Goal: Task Accomplishment & Management: Manage account settings

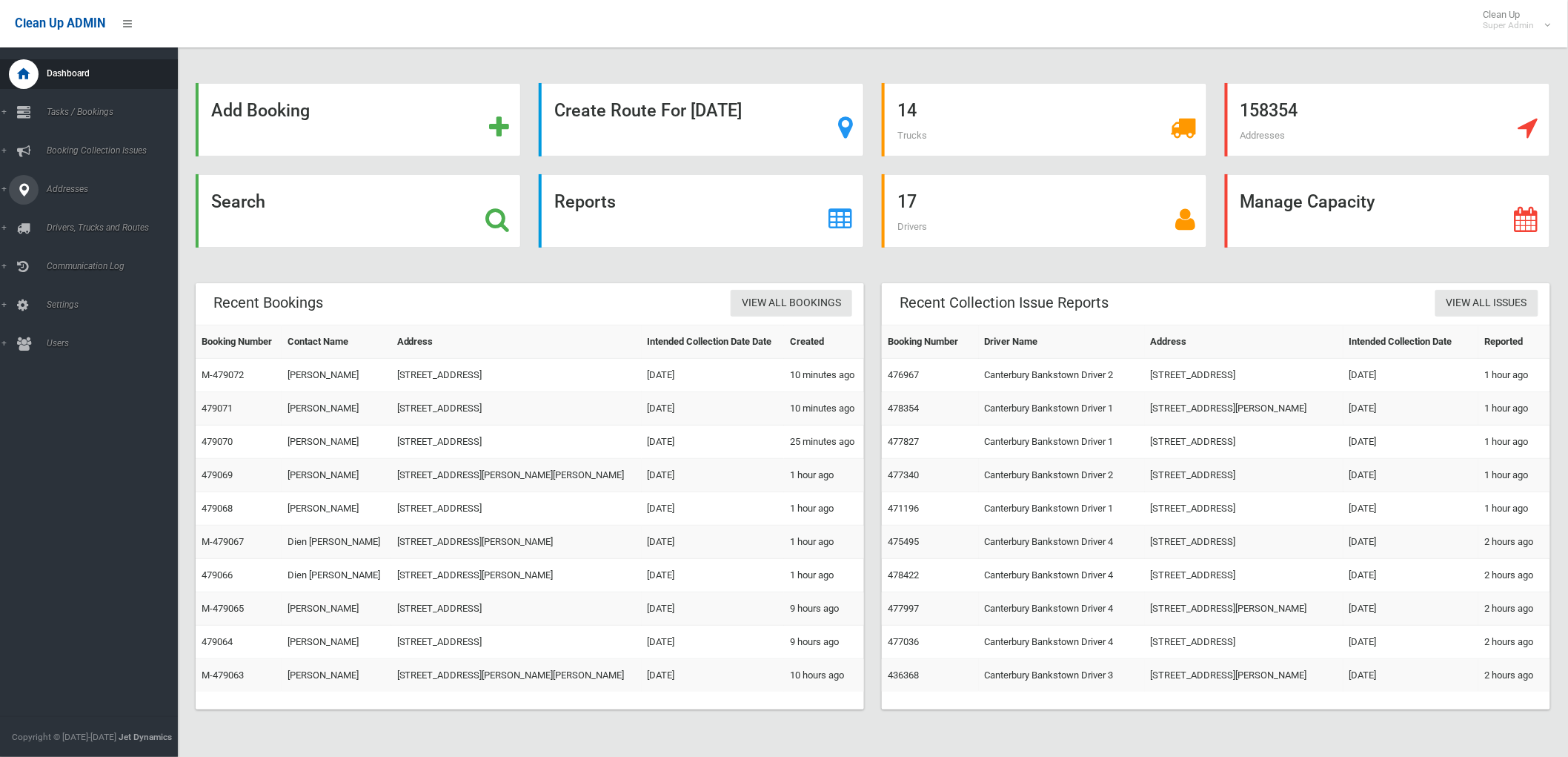
click at [25, 196] on icon at bounding box center [23, 190] width 13 height 30
click at [46, 214] on span "All Addresses" at bounding box center [110, 215] width 136 height 10
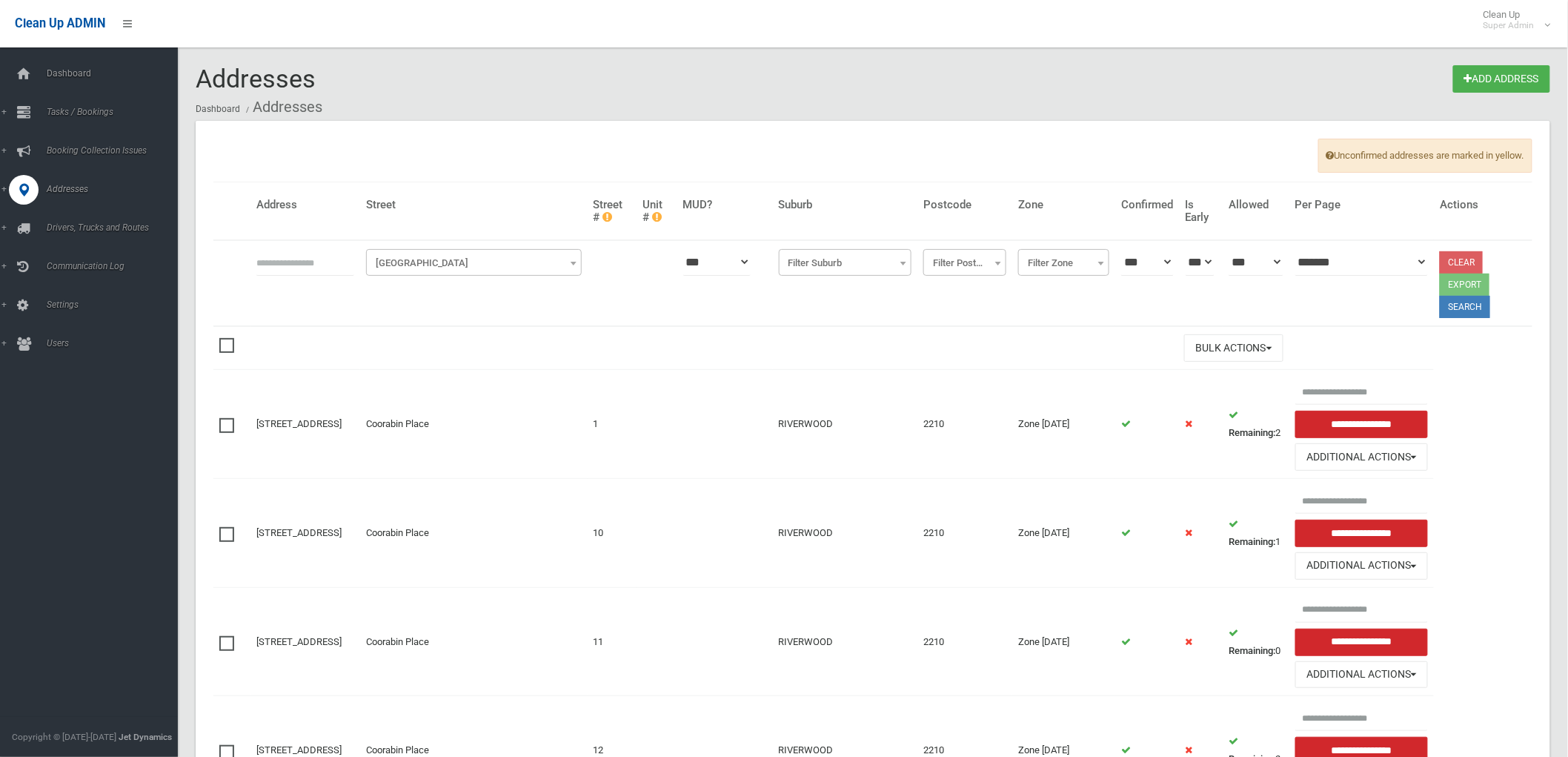
click at [291, 263] on input "text" at bounding box center [305, 262] width 98 height 28
type input "********"
click button at bounding box center [0, 0] width 0 height 0
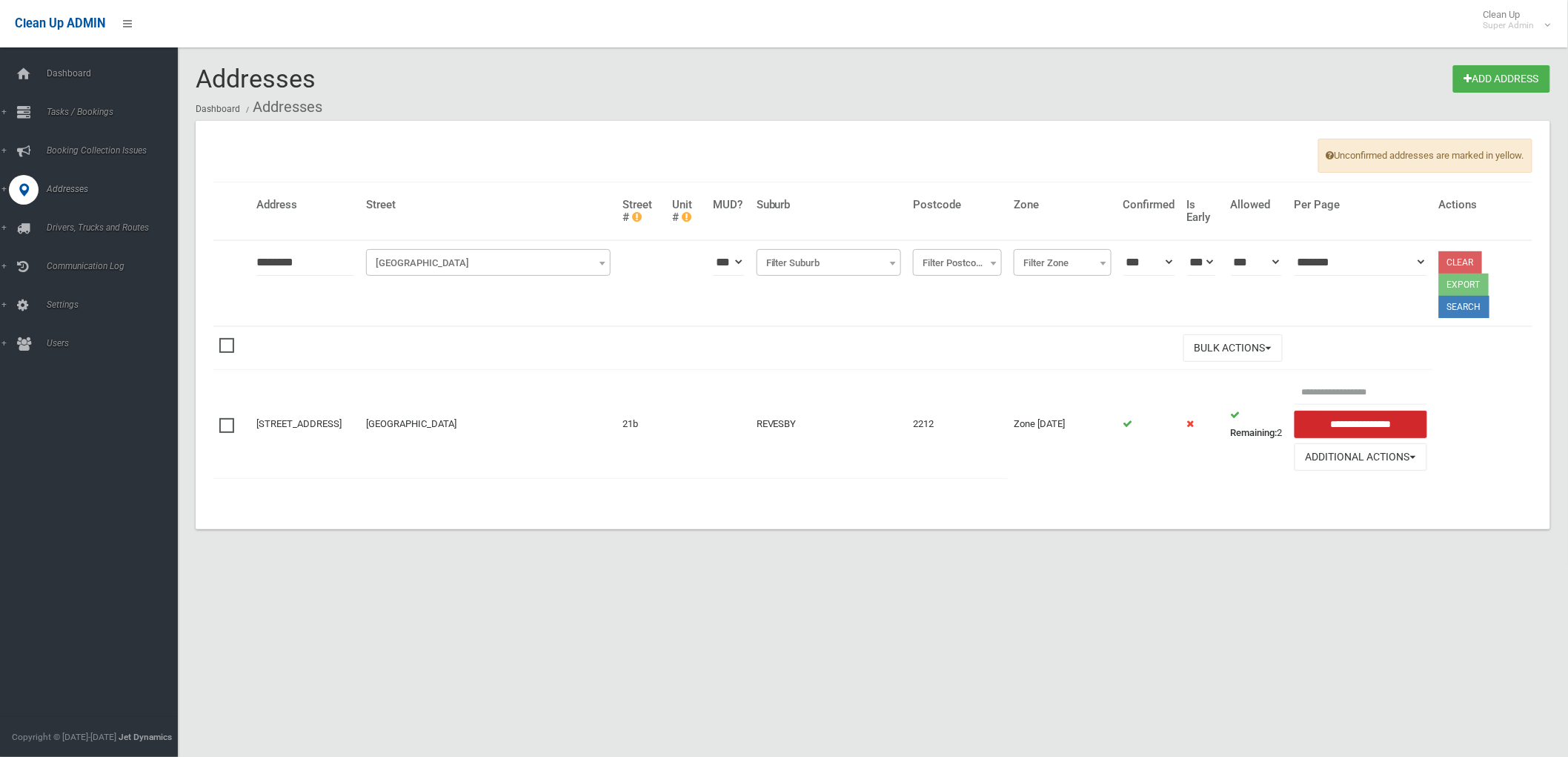
click at [777, 374] on td "REVESBY" at bounding box center [829, 424] width 157 height 108
click at [37, 78] on div at bounding box center [24, 74] width 30 height 30
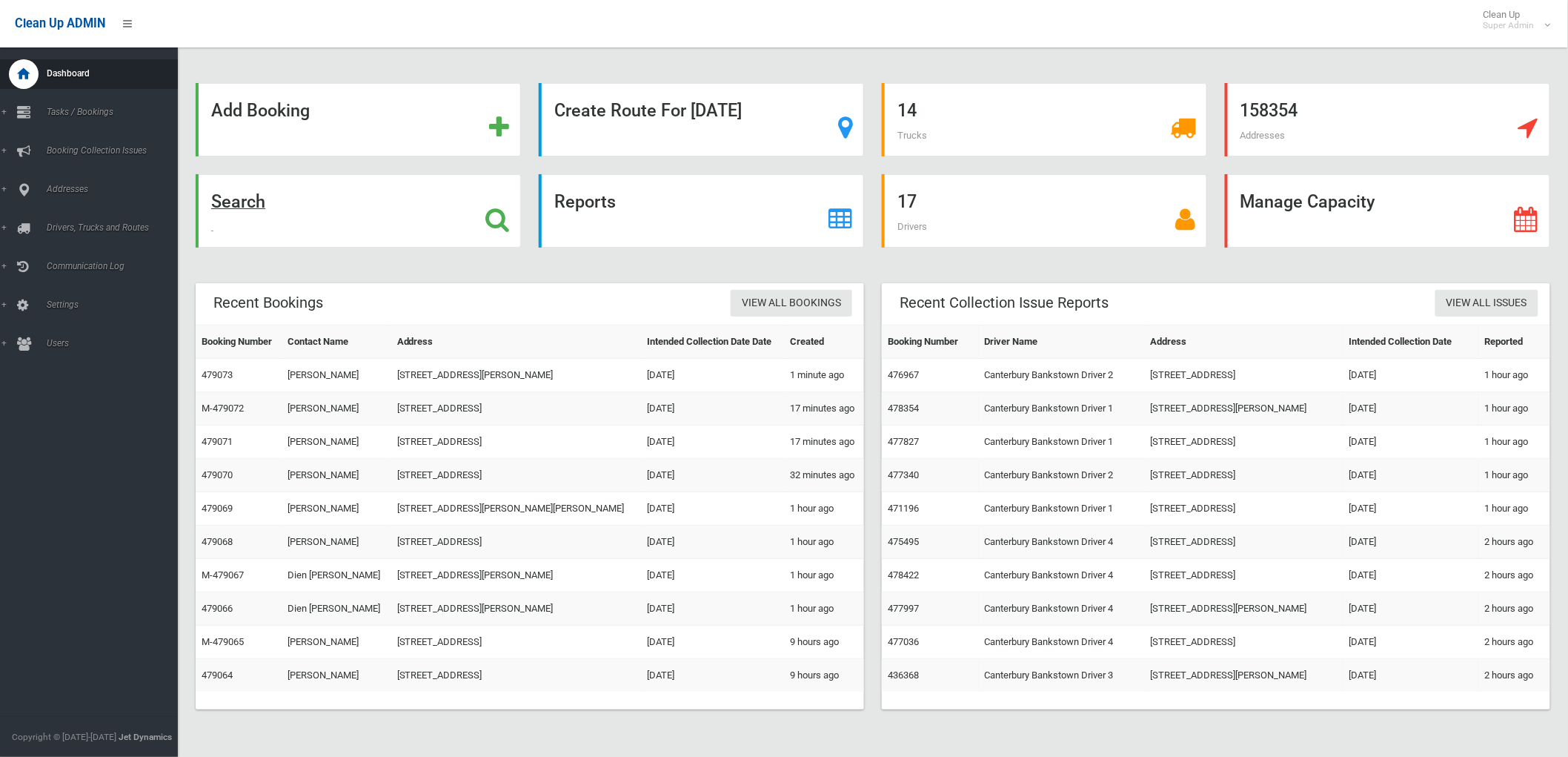
click at [285, 218] on div "Search" at bounding box center [358, 211] width 325 height 73
click at [309, 208] on div "Search" at bounding box center [358, 211] width 325 height 73
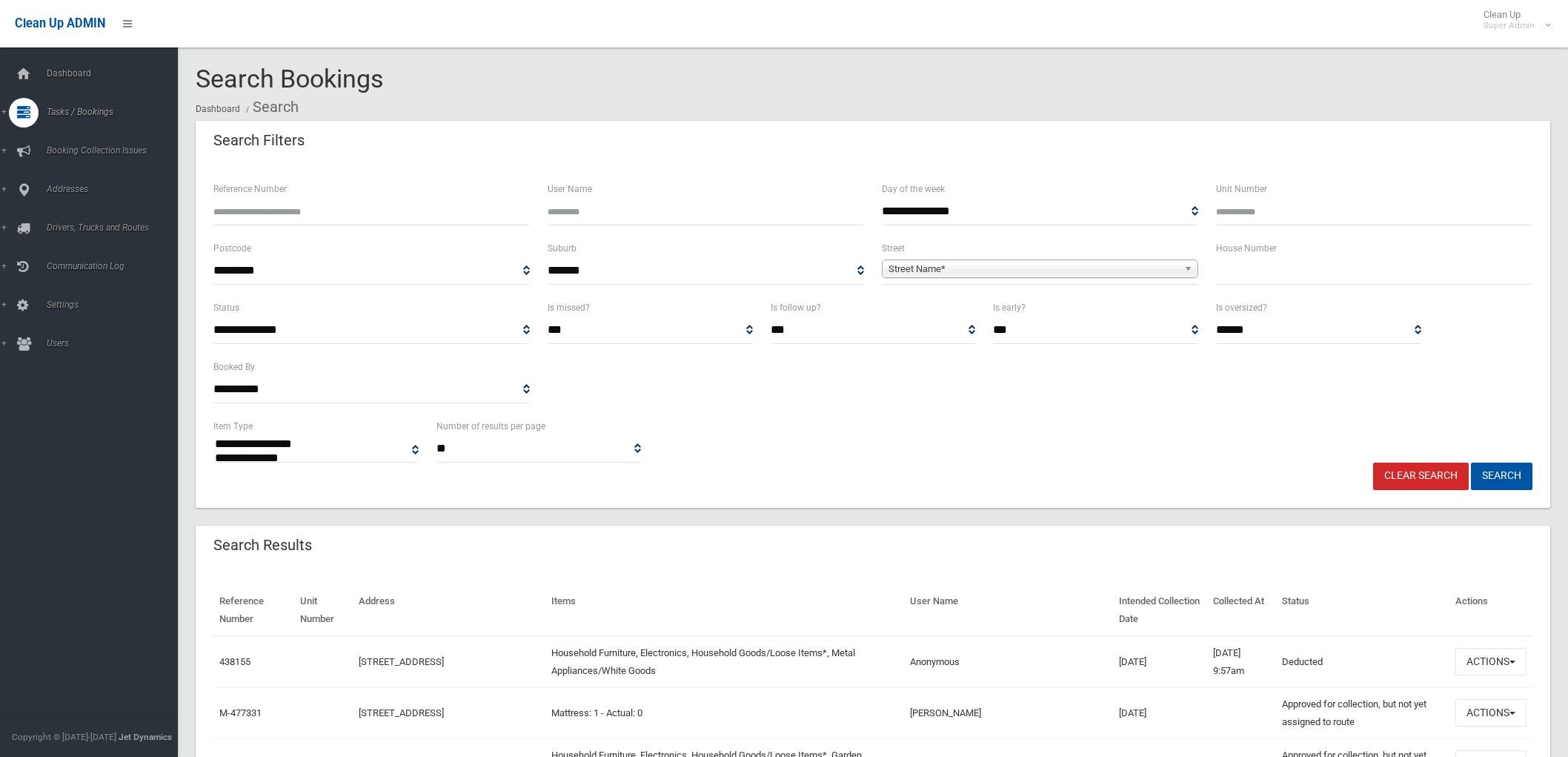
select select
click at [1337, 269] on input "text" at bounding box center [1374, 271] width 317 height 28
click at [25, 324] on icon at bounding box center [23, 315] width 13 height 30
click at [97, 216] on span "All Addresses" at bounding box center [110, 215] width 136 height 10
select select
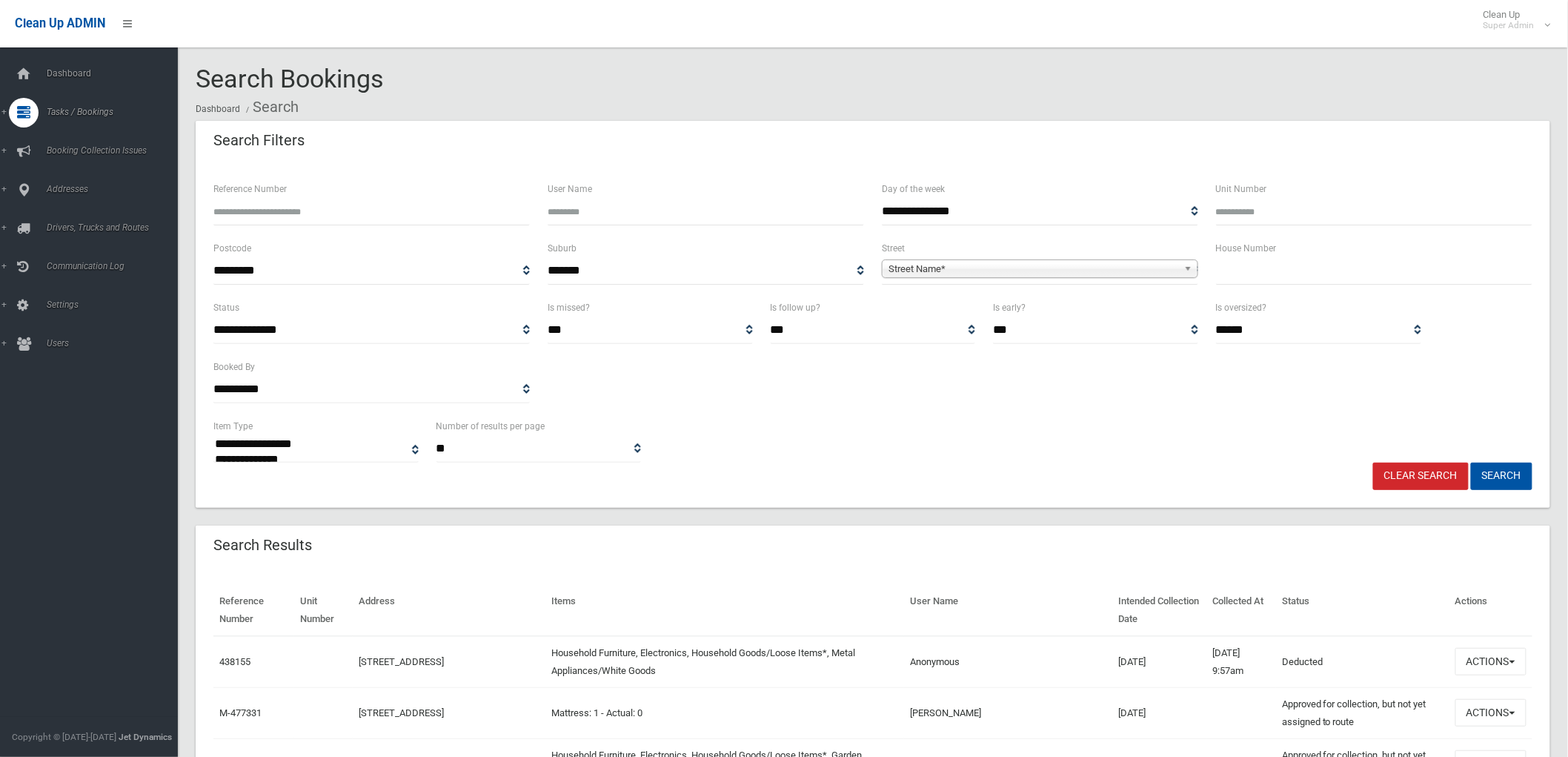
click at [1360, 279] on input "text" at bounding box center [1374, 271] width 317 height 28
type input "**"
click at [1138, 267] on span "Street Name*" at bounding box center [1033, 269] width 290 height 18
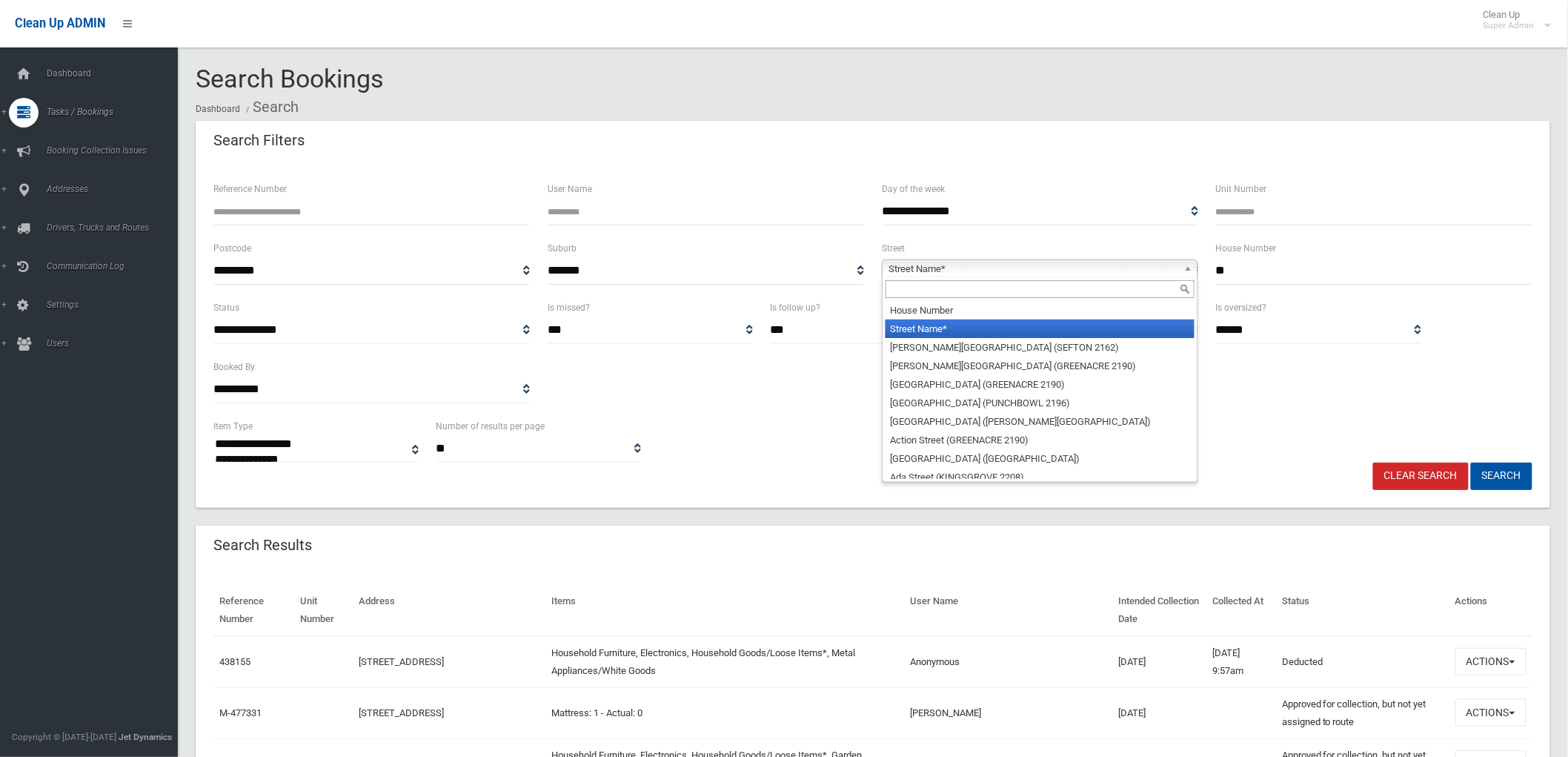
drag, startPoint x: 1109, startPoint y: 283, endPoint x: 1103, endPoint y: 291, distance: 10.0
click at [1108, 284] on input "text" at bounding box center [1040, 289] width 309 height 18
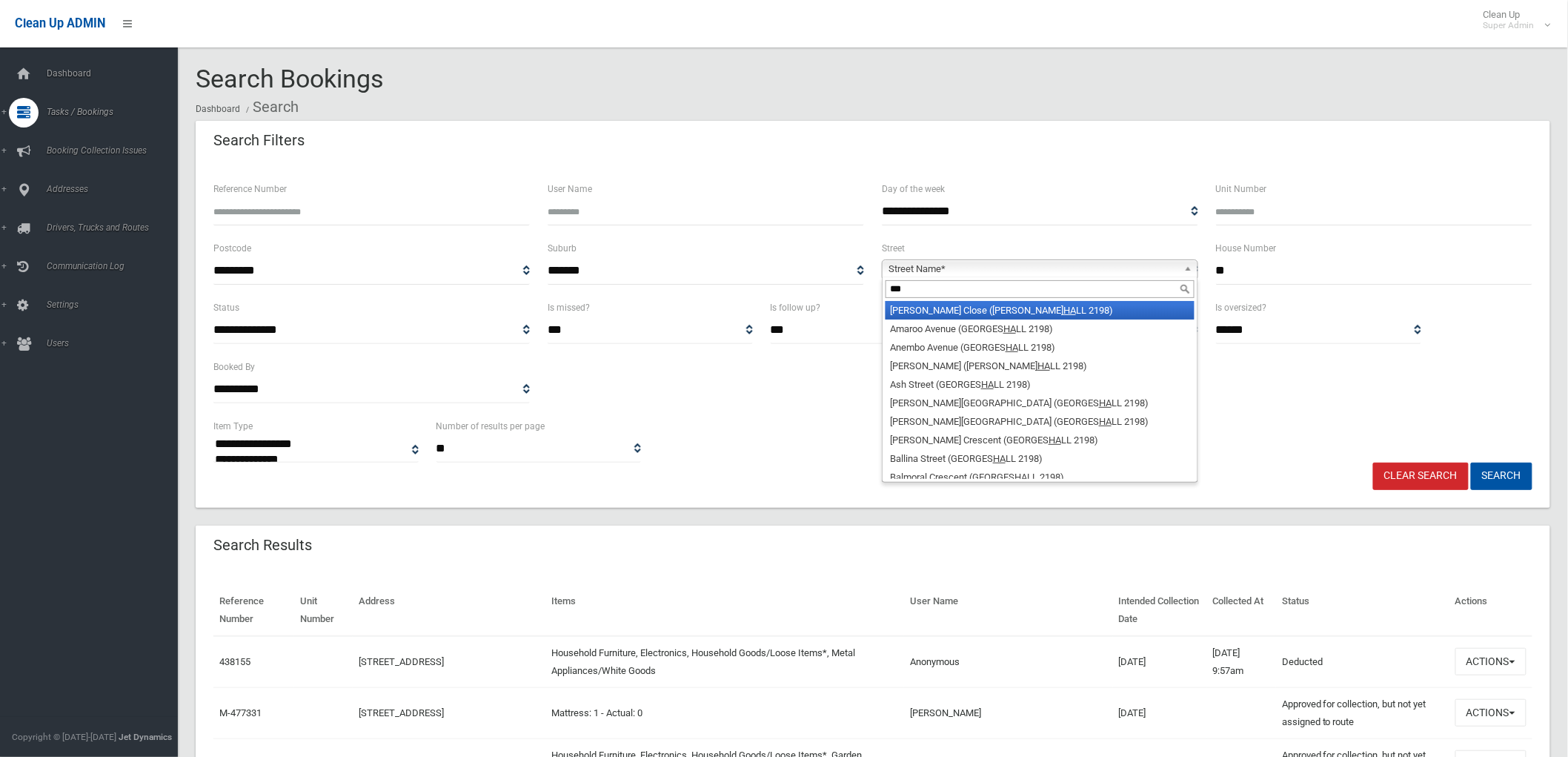
type input "****"
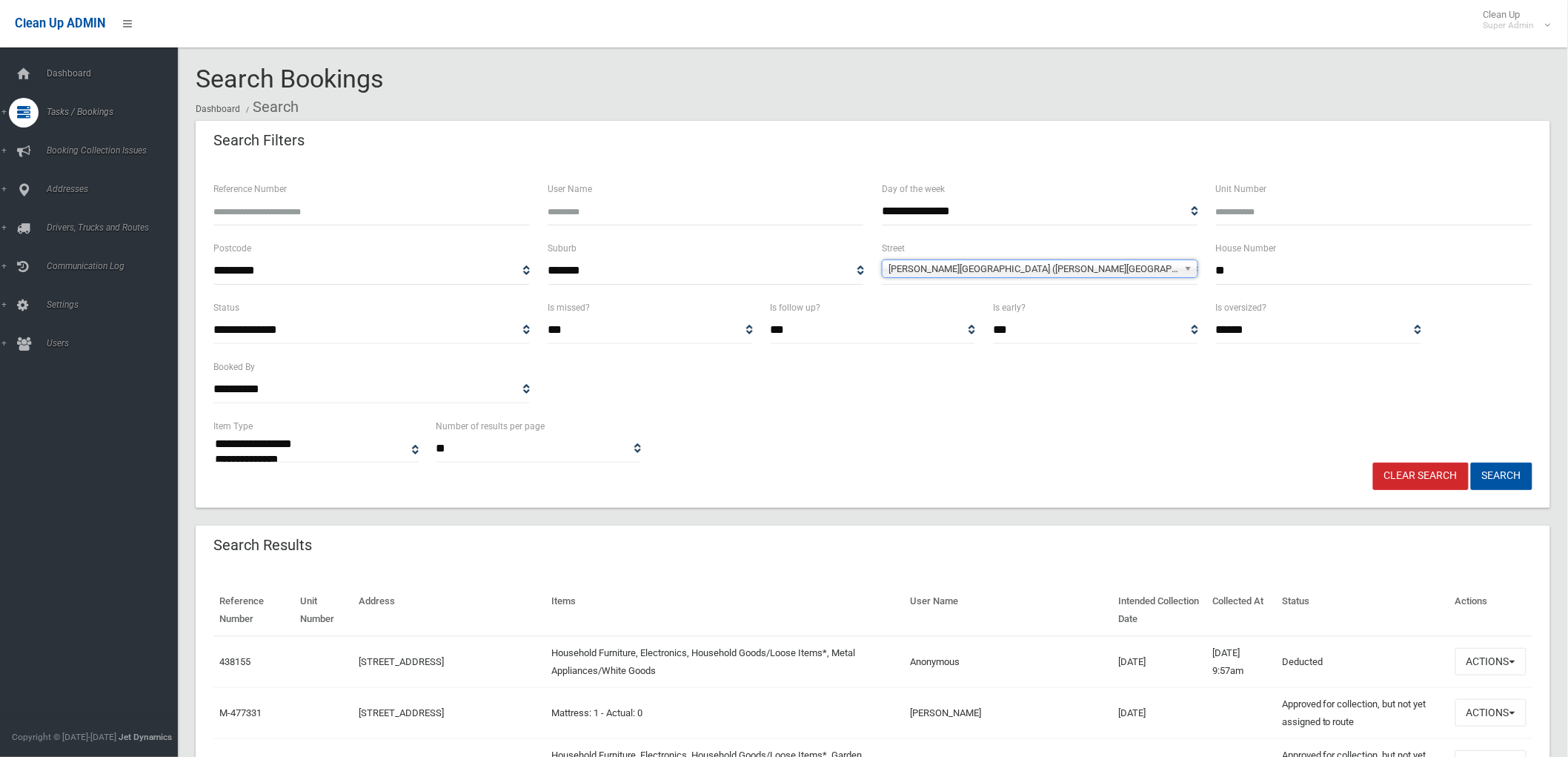
click at [1471, 462] on button "Search" at bounding box center [1502, 476] width 61 height 28
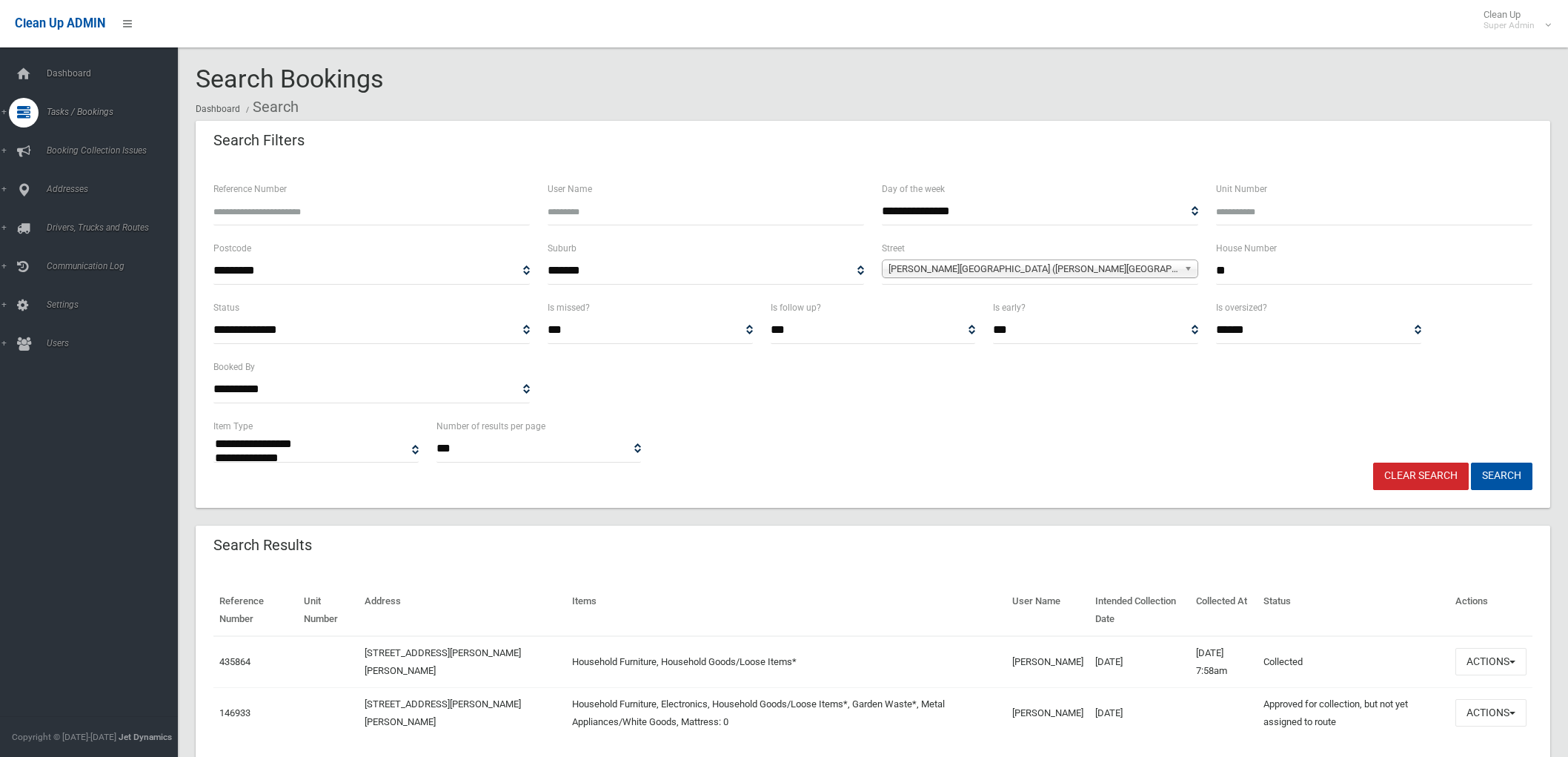
select select
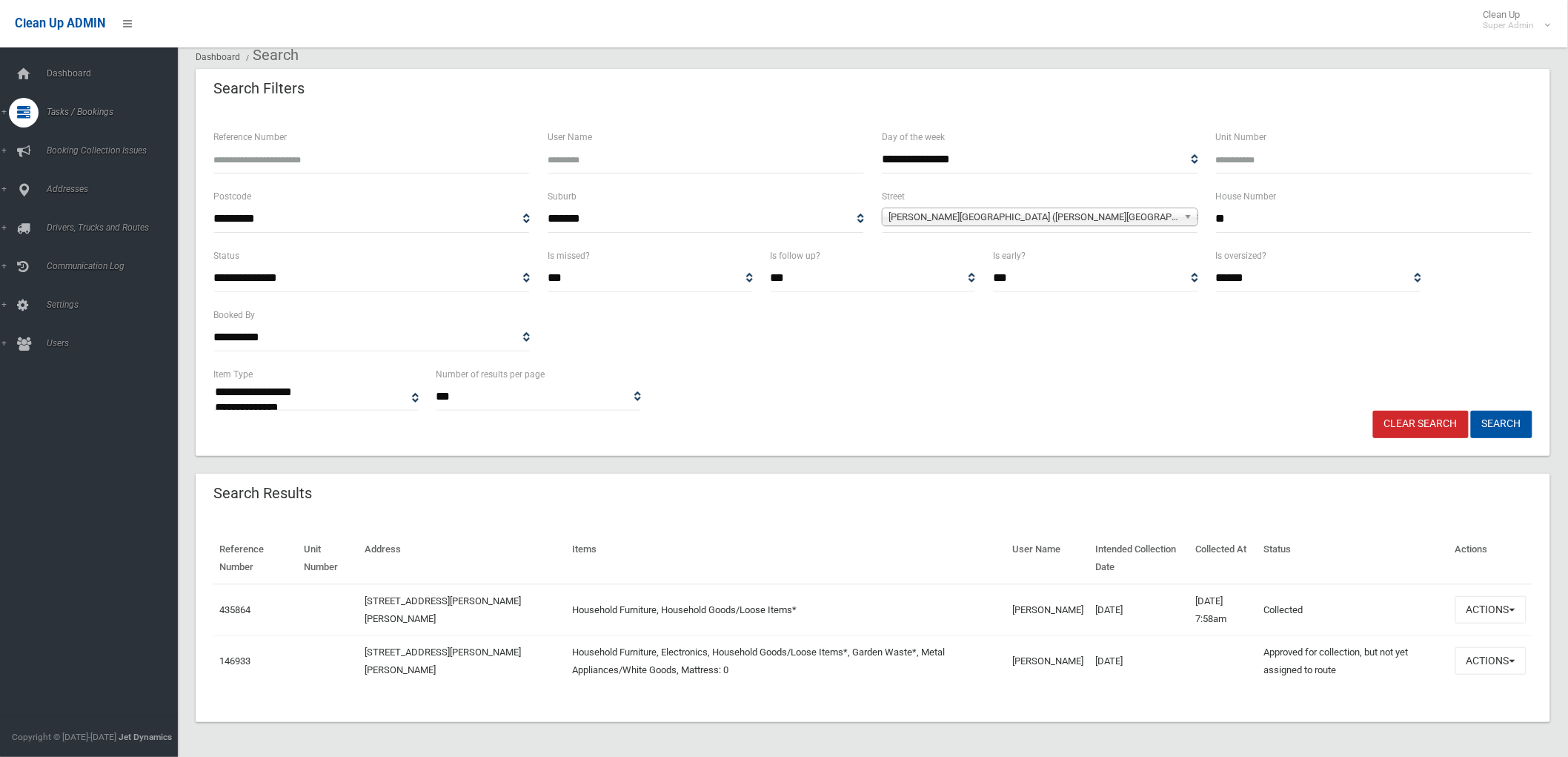
click at [1127, 624] on td "[DATE]" at bounding box center [1140, 610] width 101 height 51
click at [1518, 610] on button "Actions" at bounding box center [1491, 610] width 71 height 28
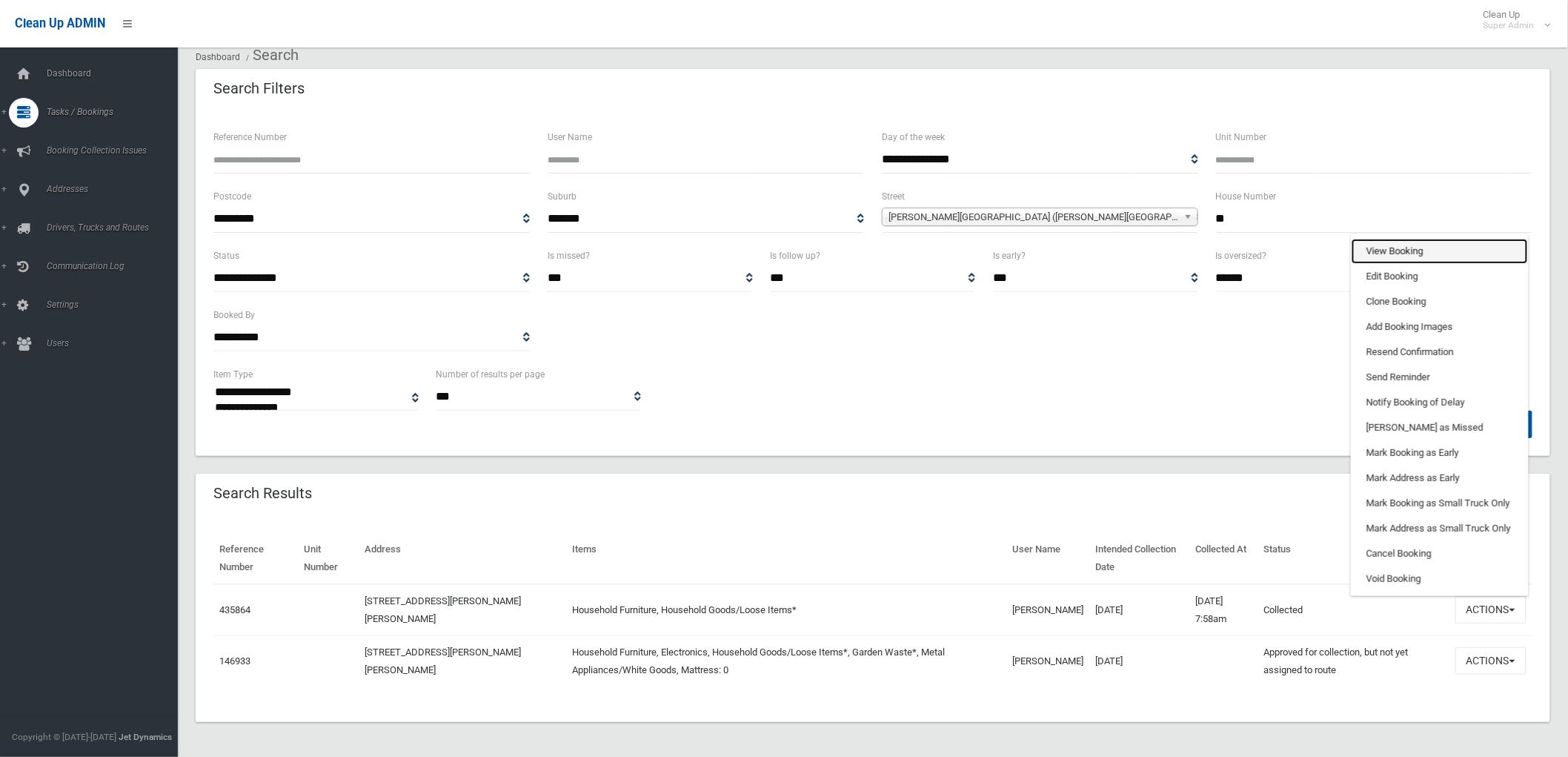
click at [1396, 246] on link "View Booking" at bounding box center [1440, 250] width 176 height 25
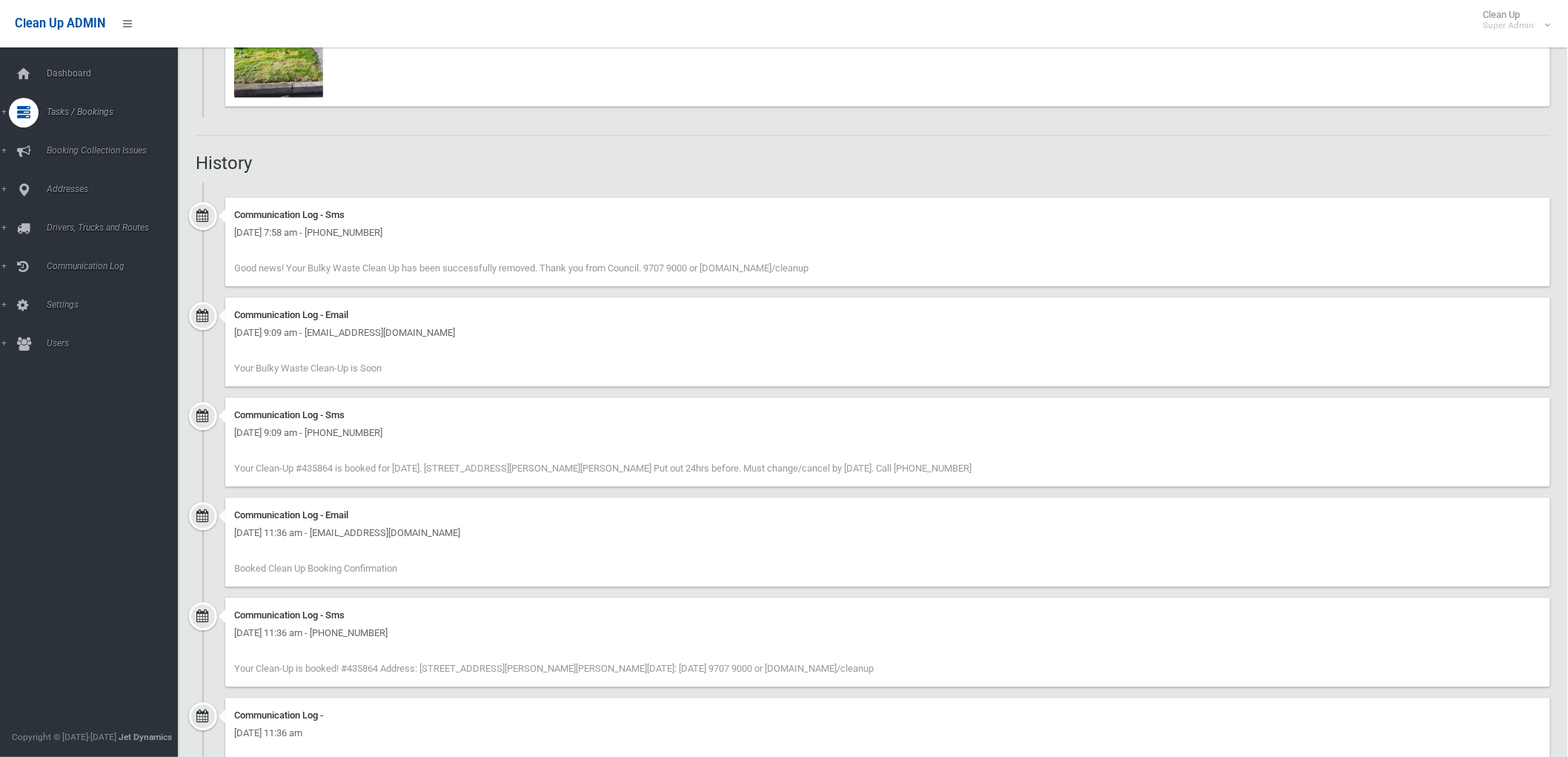
scroll to position [1235, 0]
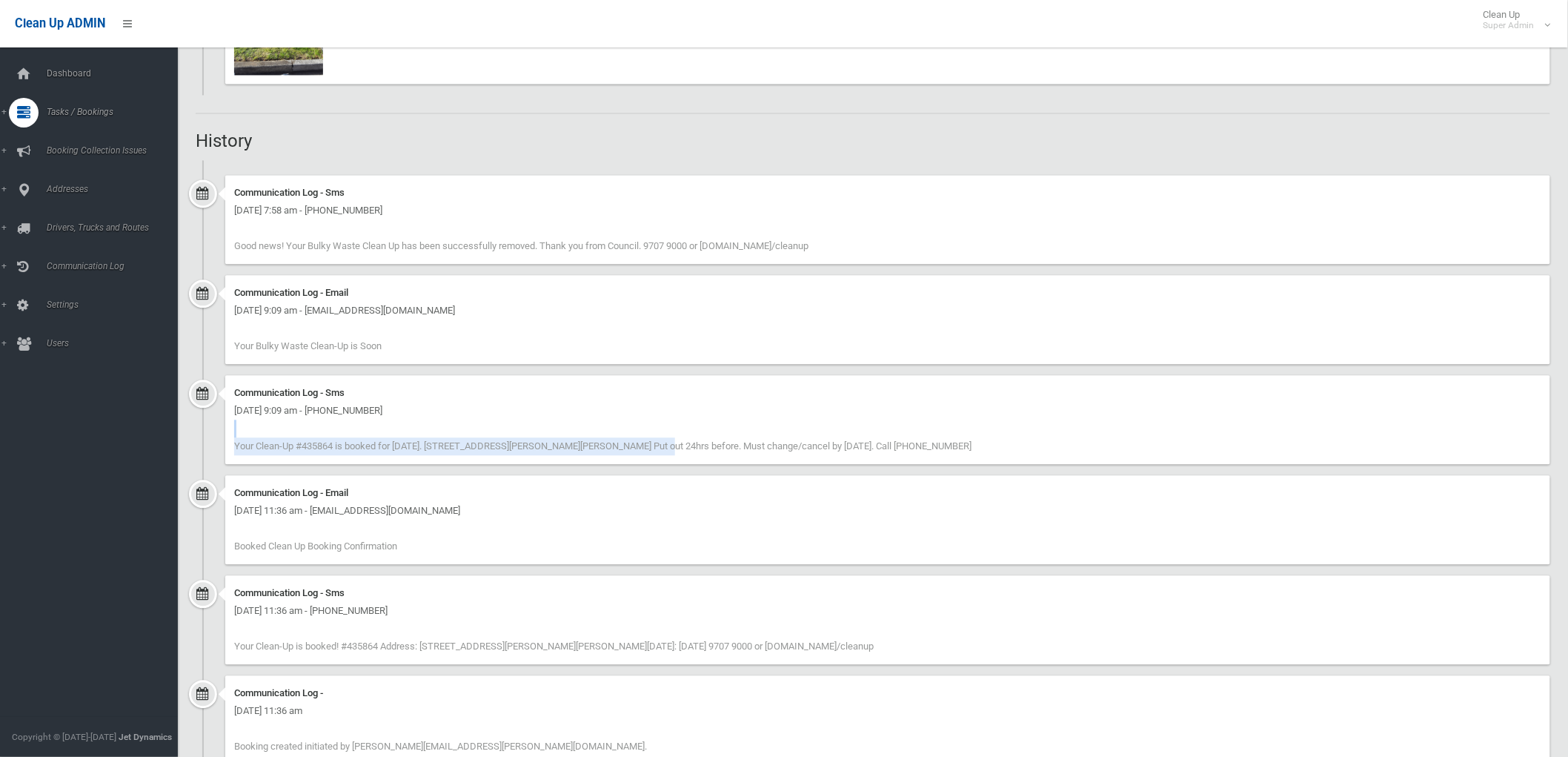
drag, startPoint x: 326, startPoint y: 435, endPoint x: 725, endPoint y: 454, distance: 399.5
click at [625, 442] on div "Communication Log - Sms Thursday 23rd January 2025 - 9:09 am - +61457471443 You…" at bounding box center [888, 420] width 1326 height 89
click at [752, 459] on div "Communication Log - Sms Thursday 23rd January 2025 - 9:09 am - +61457471443 You…" at bounding box center [888, 420] width 1326 height 89
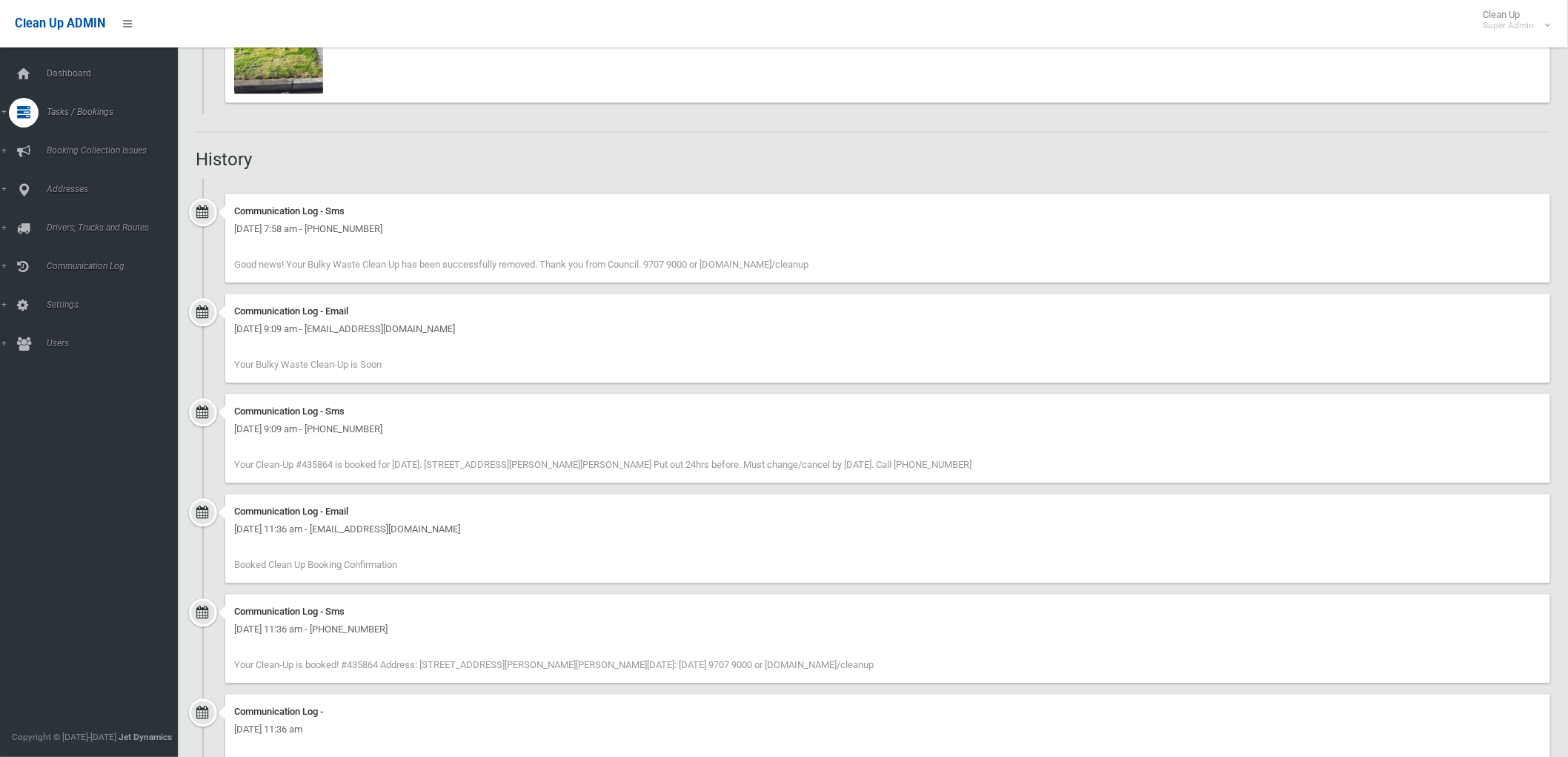
scroll to position [868, 0]
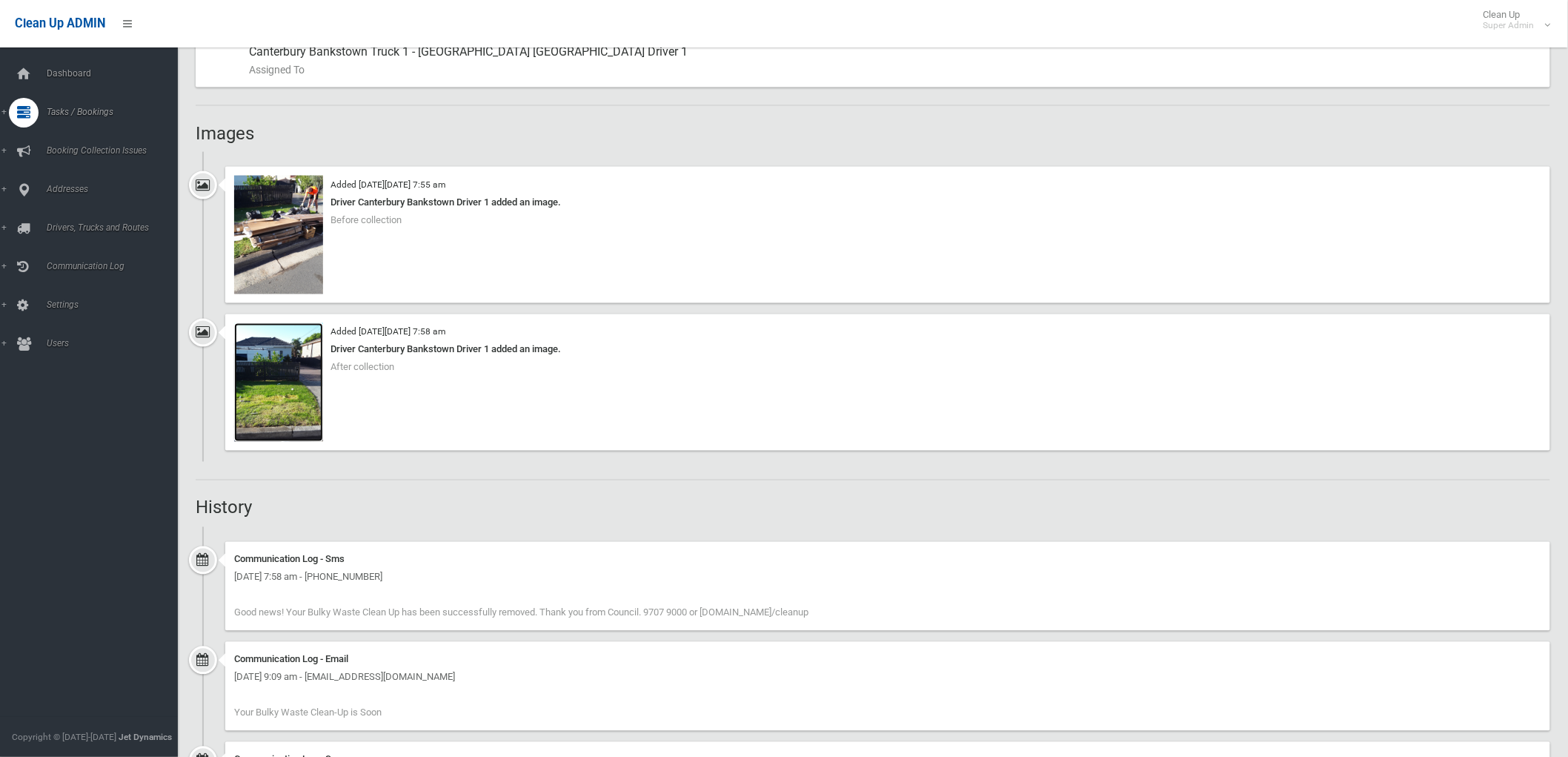
click at [279, 401] on img at bounding box center [279, 383] width 89 height 119
click at [312, 249] on img at bounding box center [279, 236] width 89 height 119
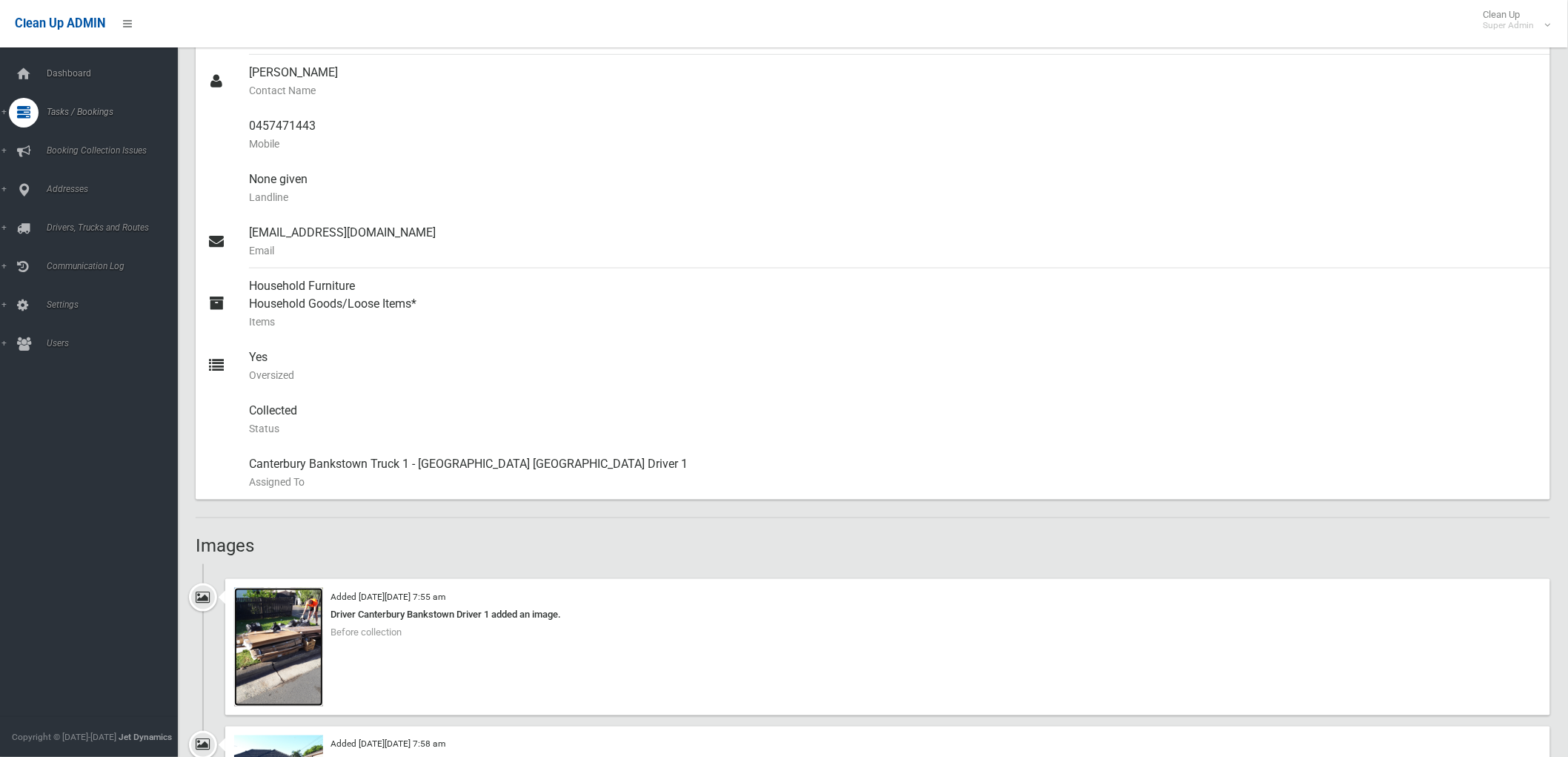
scroll to position [538, 0]
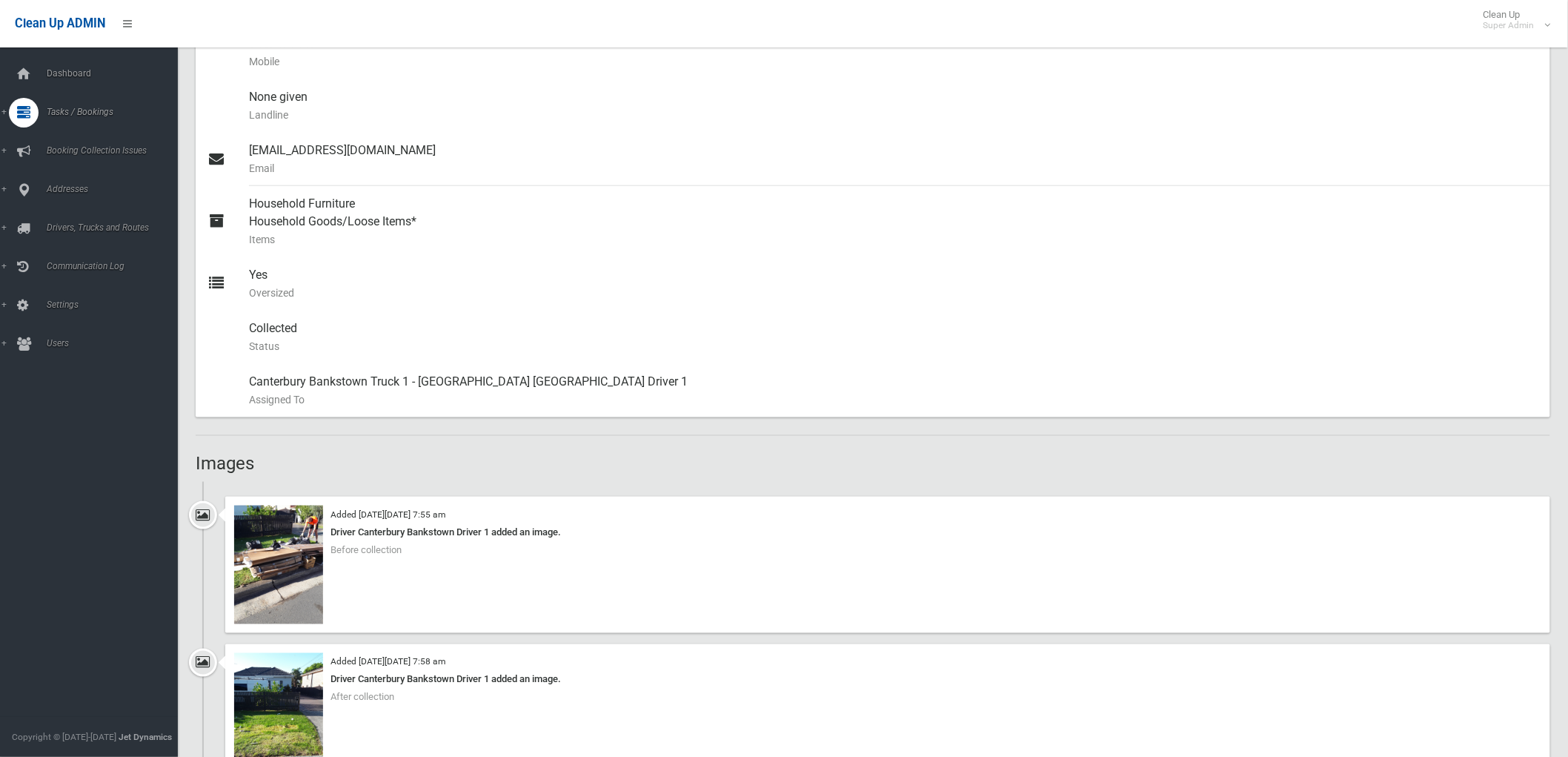
click at [624, 461] on h2 "Images" at bounding box center [874, 463] width 1355 height 19
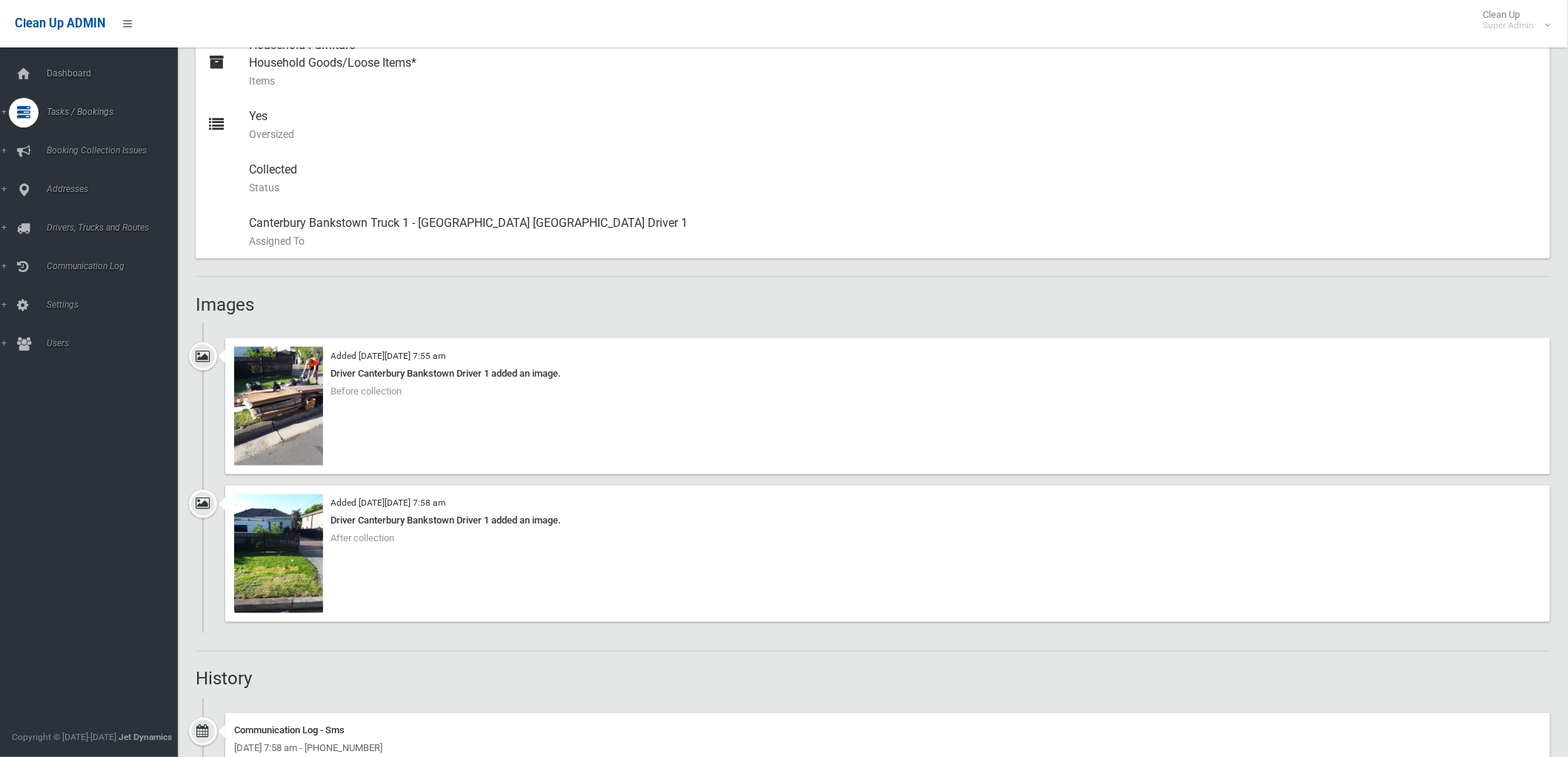
scroll to position [703, 0]
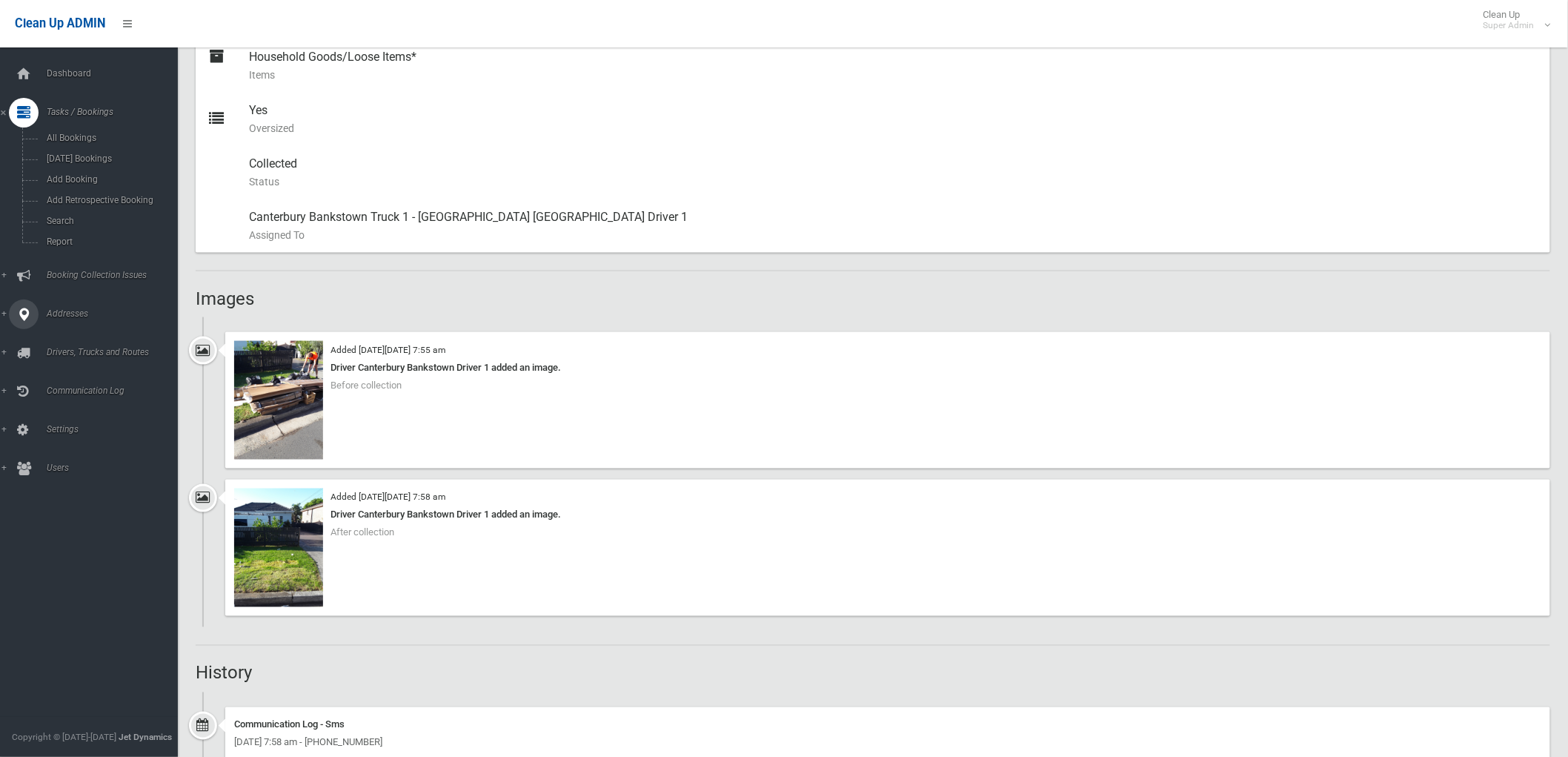
click at [40, 312] on link "Addresses" at bounding box center [95, 315] width 191 height 30
click at [79, 218] on span "All Addresses" at bounding box center [110, 215] width 136 height 10
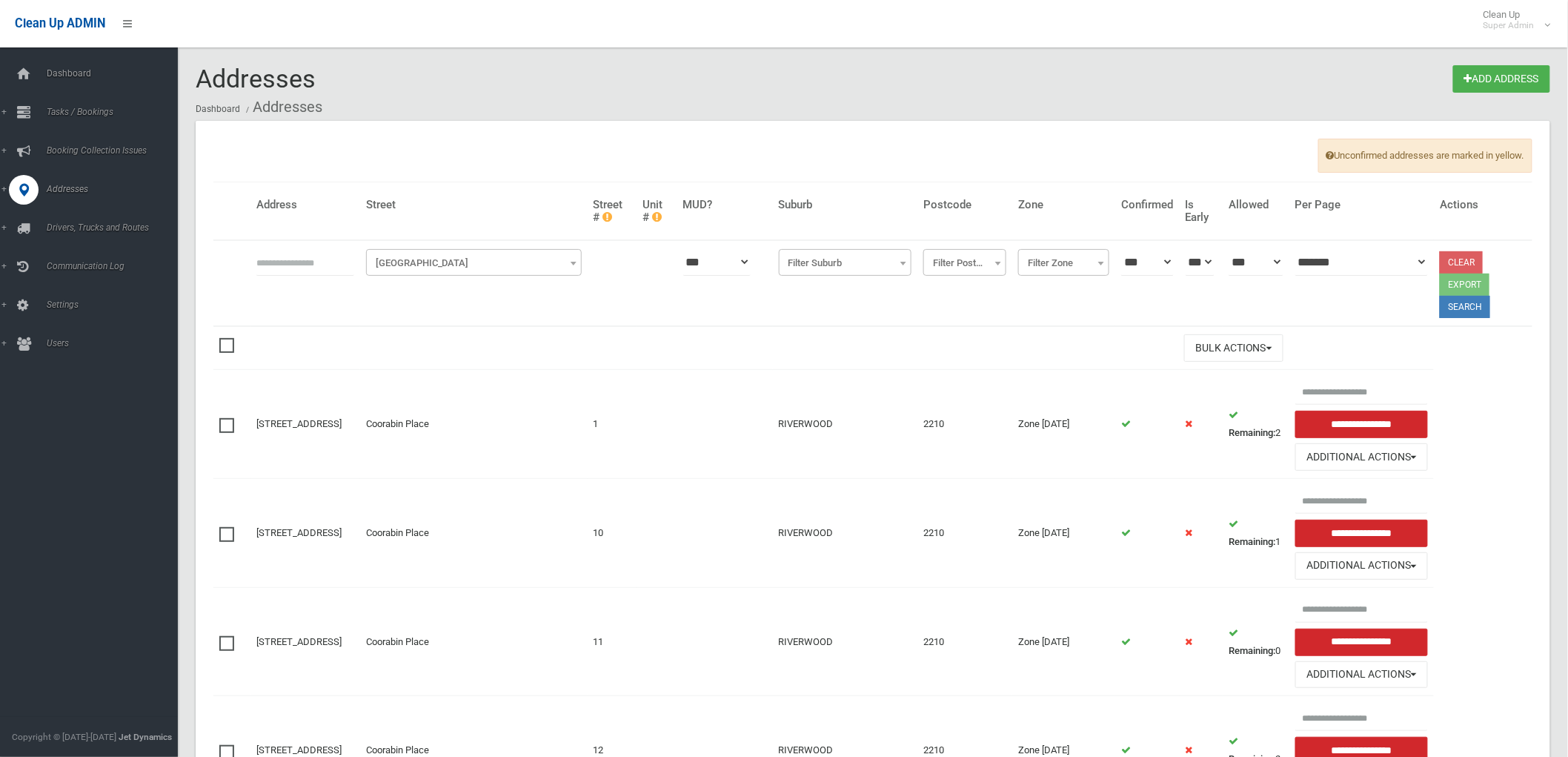
click at [323, 248] on input "text" at bounding box center [305, 262] width 98 height 28
type input "*******"
click button at bounding box center [0, 0] width 0 height 0
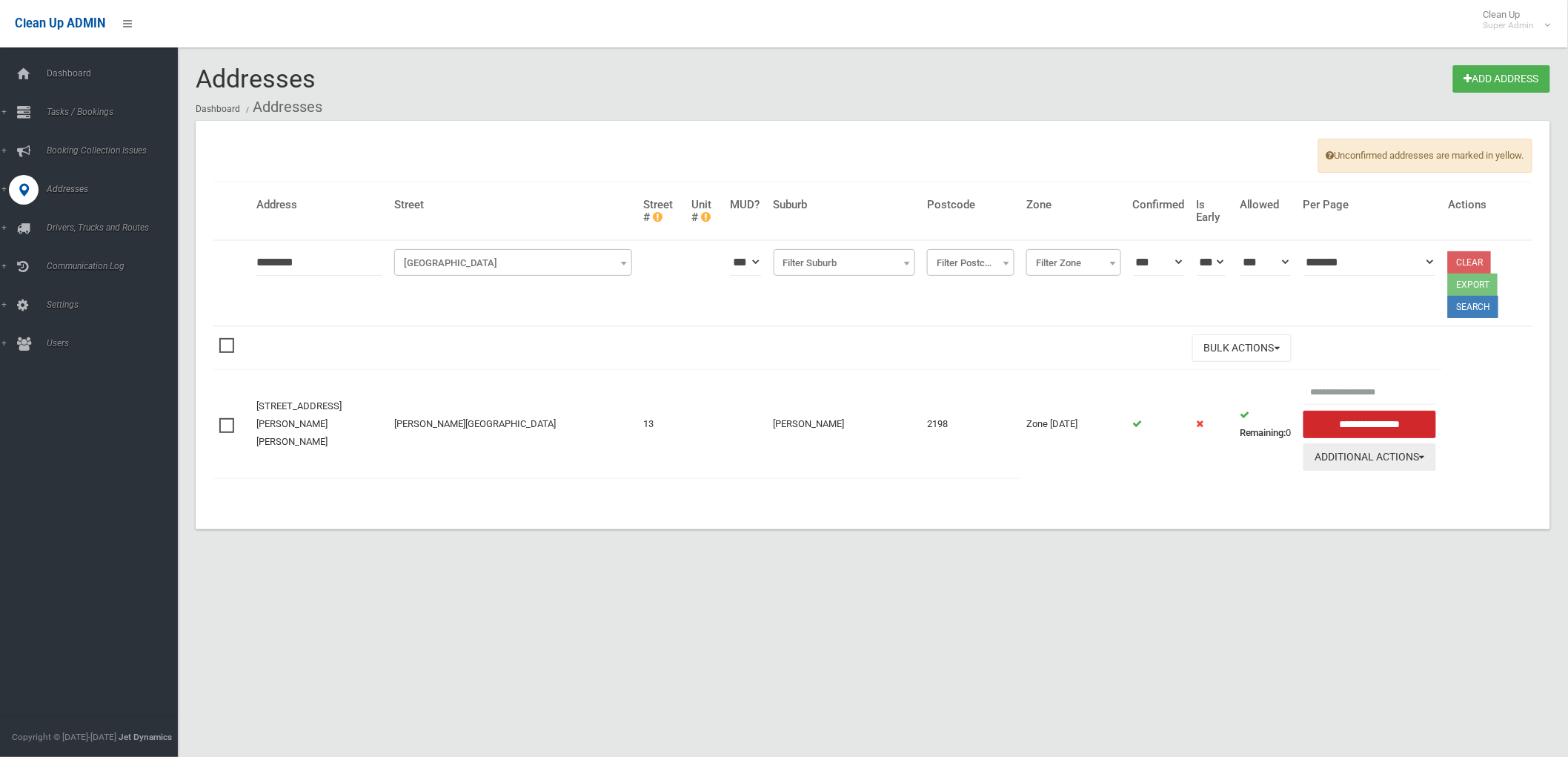
click at [1417, 458] on button "Additional Actions" at bounding box center [1370, 457] width 133 height 28
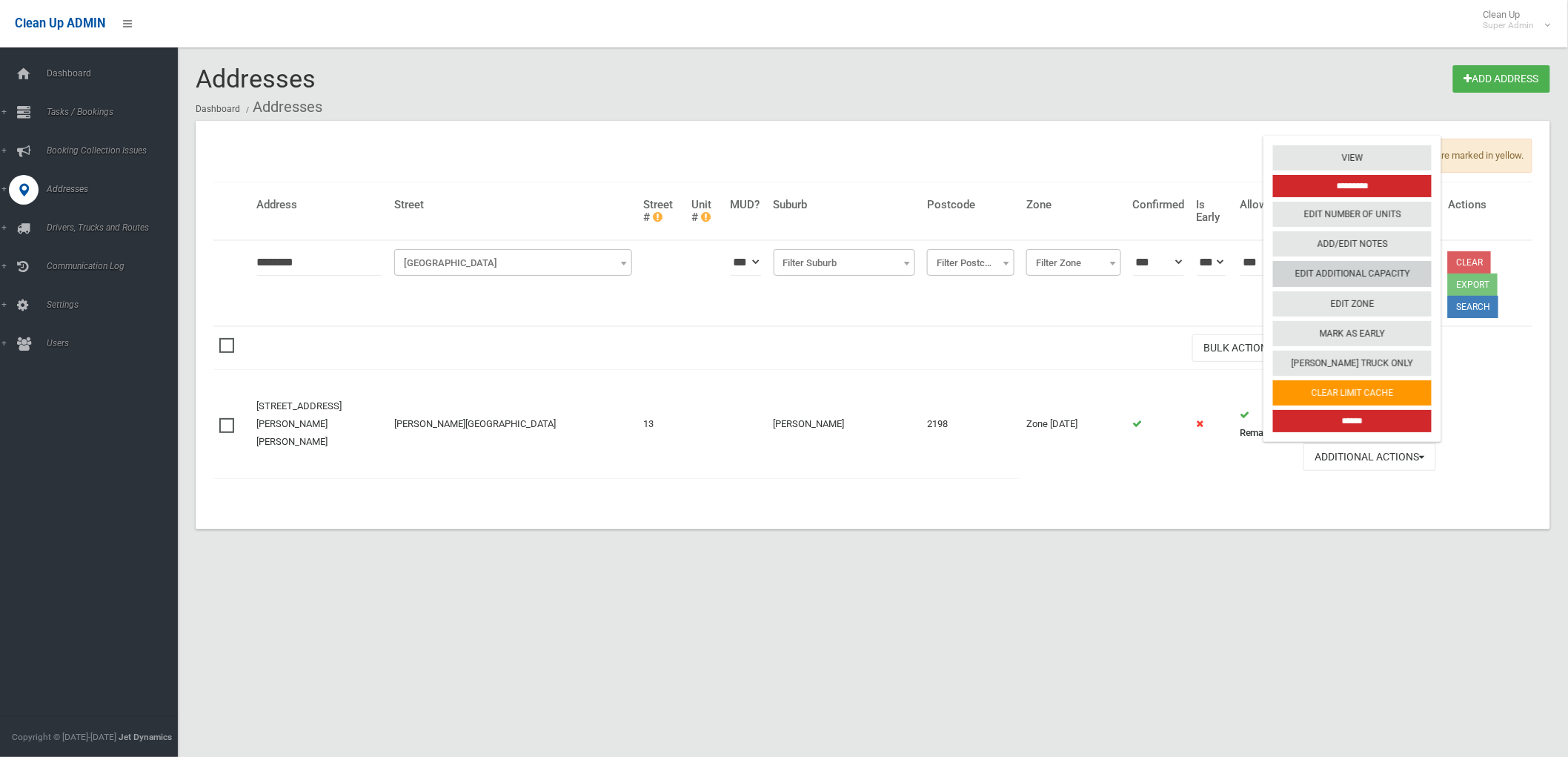
click at [1366, 265] on link "Edit Additional Capacity" at bounding box center [1352, 273] width 158 height 25
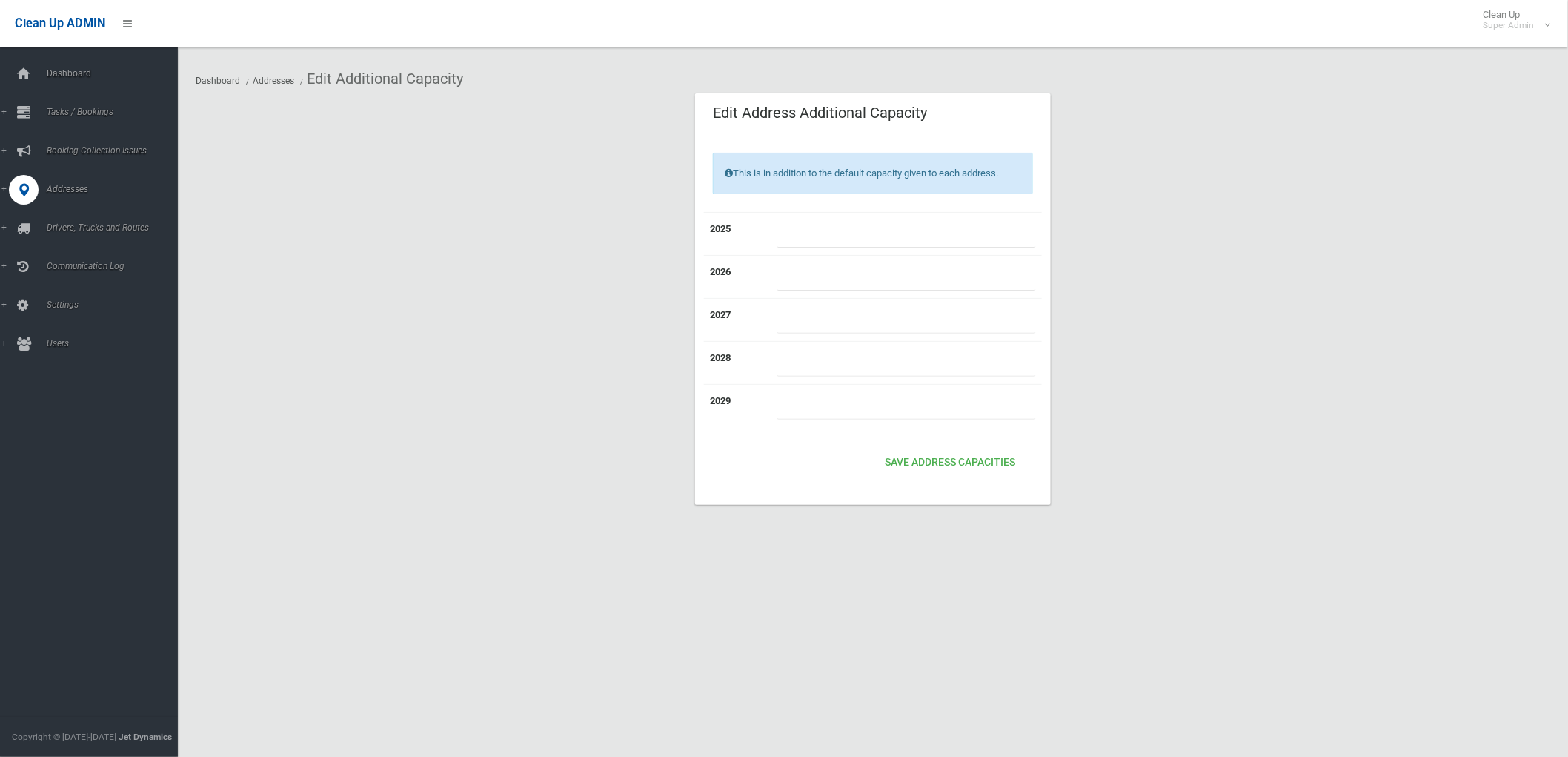
click at [897, 227] on input "number" at bounding box center [906, 235] width 258 height 28
type input "*"
click at [972, 470] on button "Save Address capacities" at bounding box center [951, 463] width 142 height 28
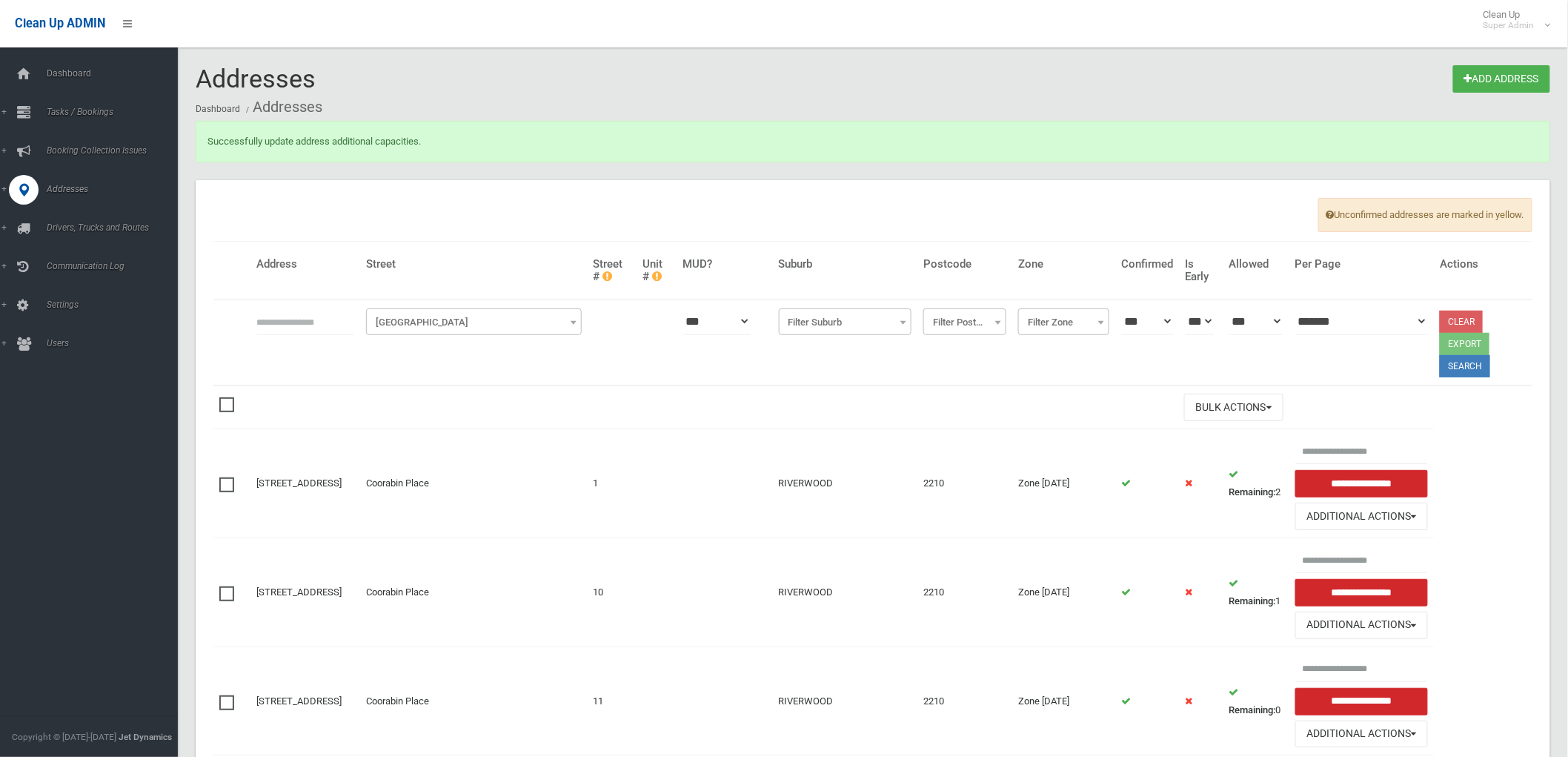
click at [323, 321] on input "text" at bounding box center [305, 322] width 98 height 28
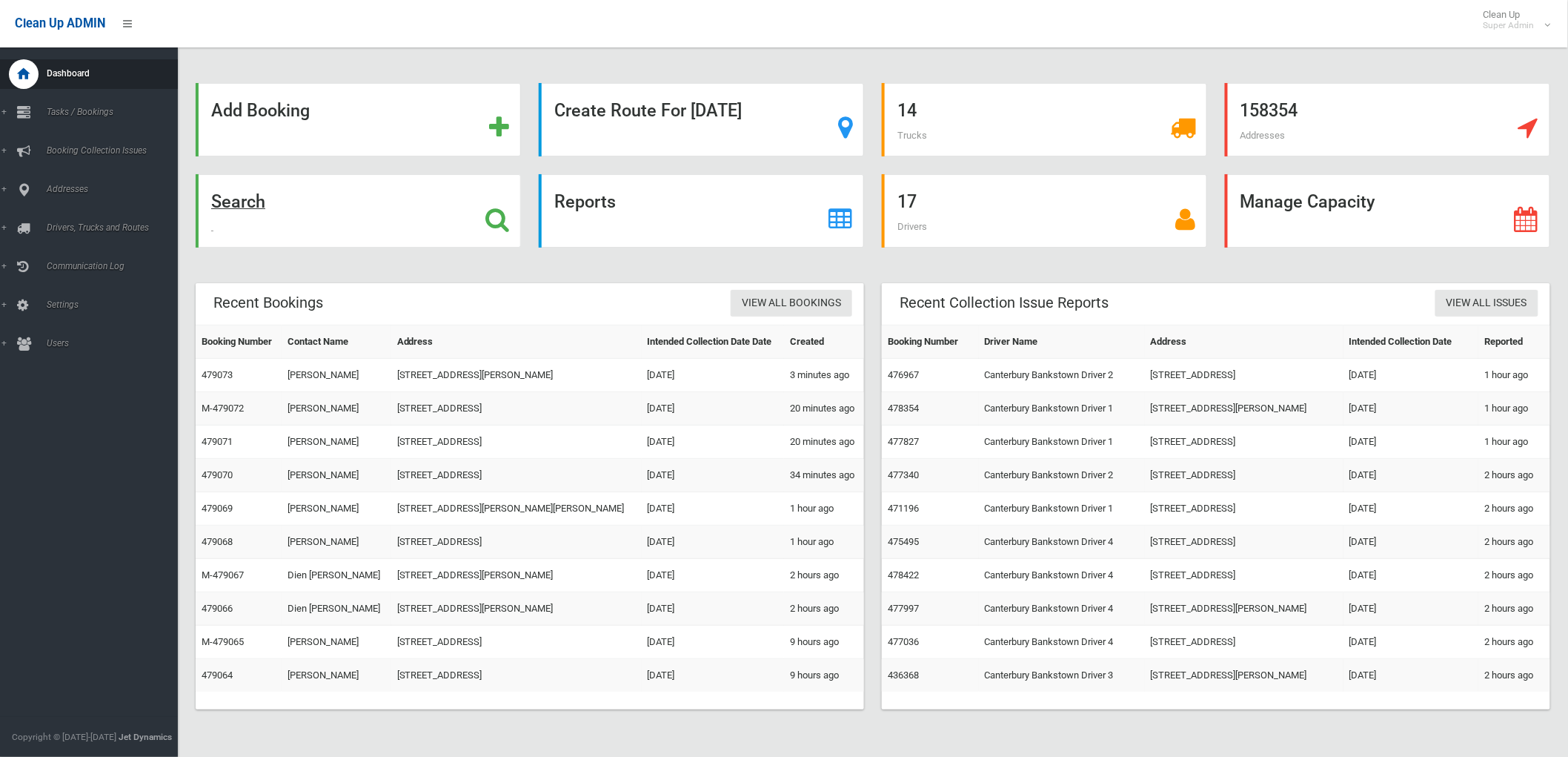
click at [261, 209] on strong "Search" at bounding box center [238, 201] width 54 height 21
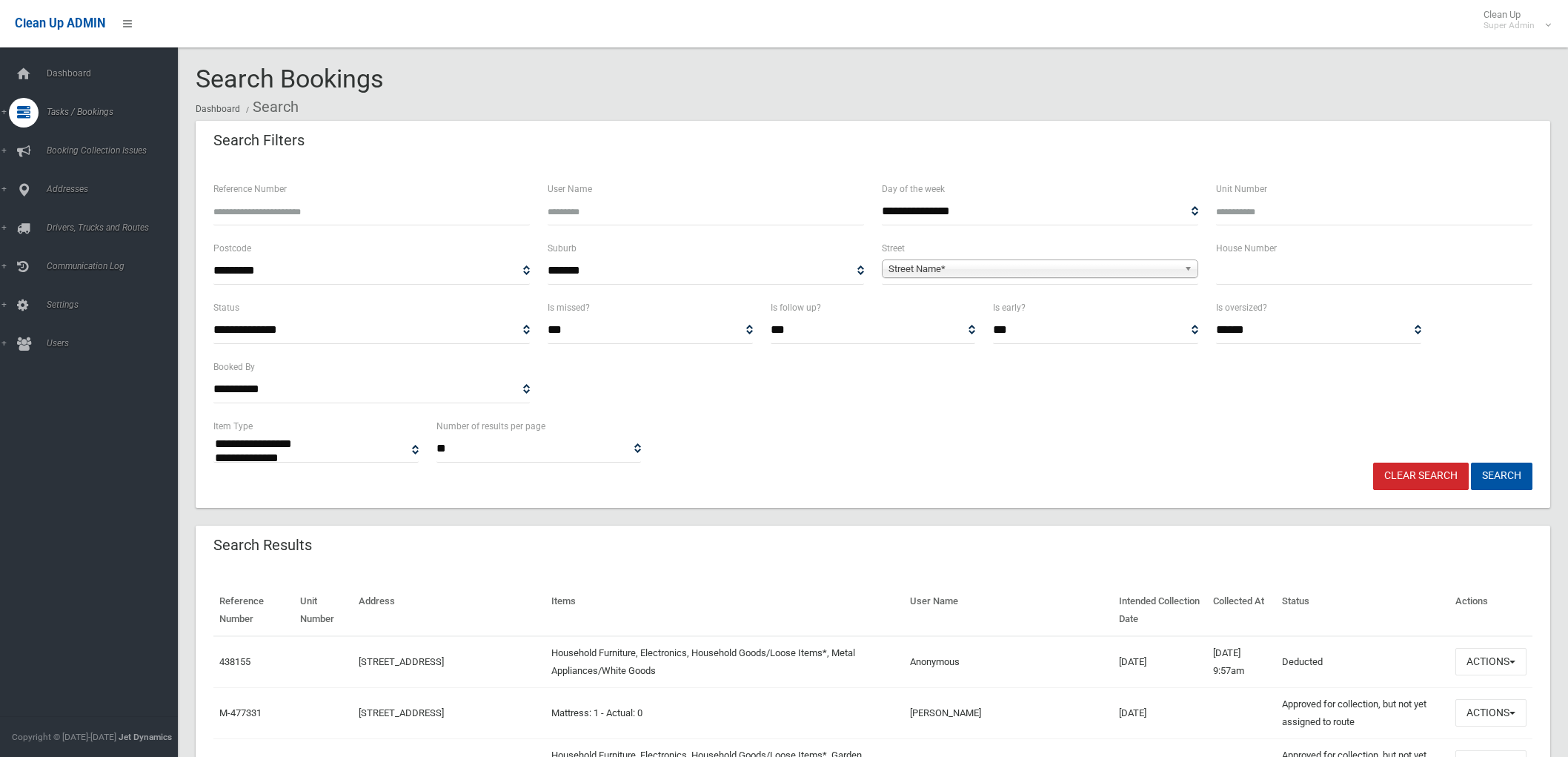
select select
click at [1391, 270] on input "text" at bounding box center [1374, 271] width 317 height 28
type input "**"
click at [1036, 270] on span "Street Name*" at bounding box center [1033, 269] width 290 height 18
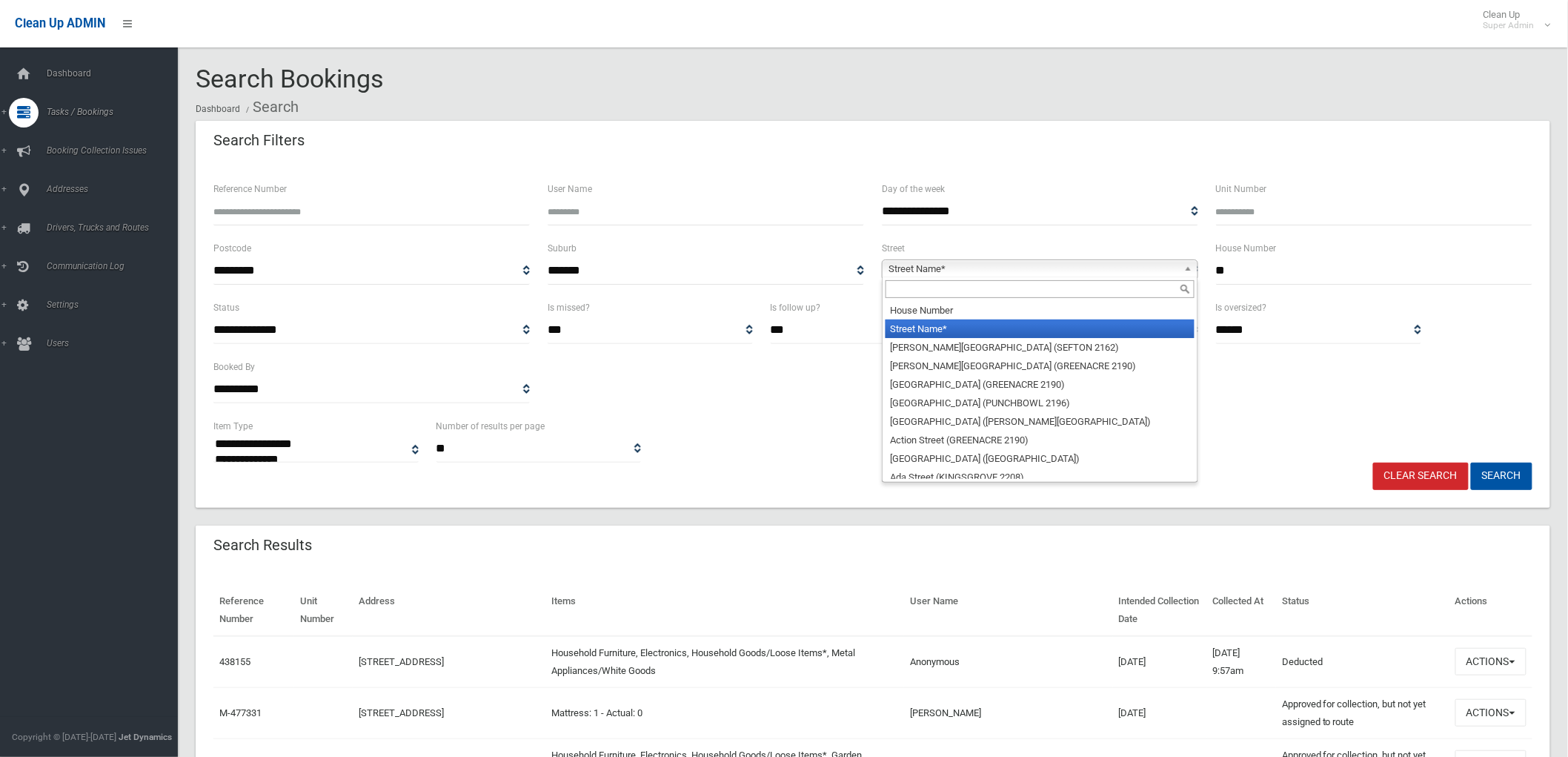
click at [1017, 284] on input "text" at bounding box center [1040, 289] width 309 height 18
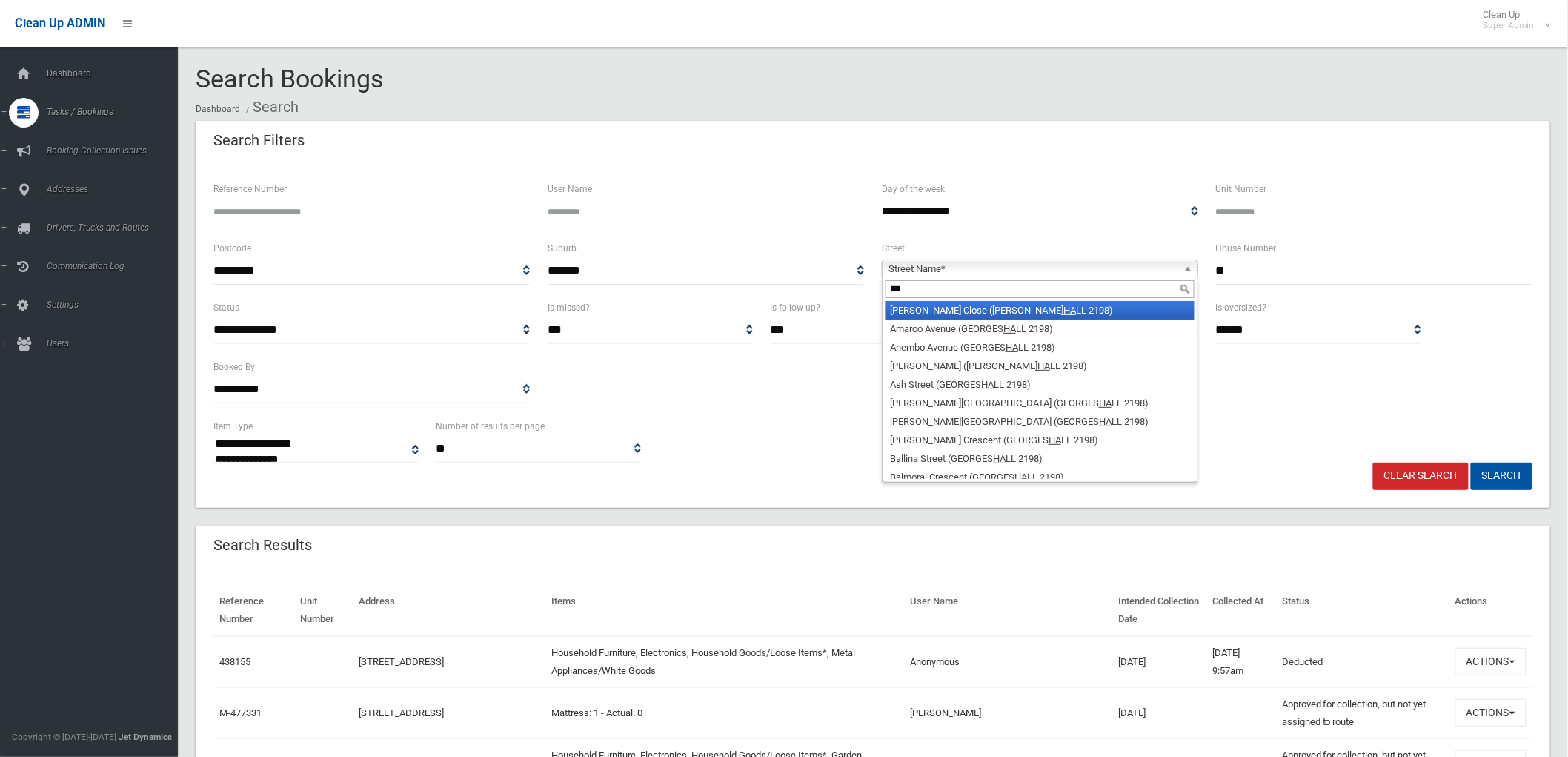
type input "****"
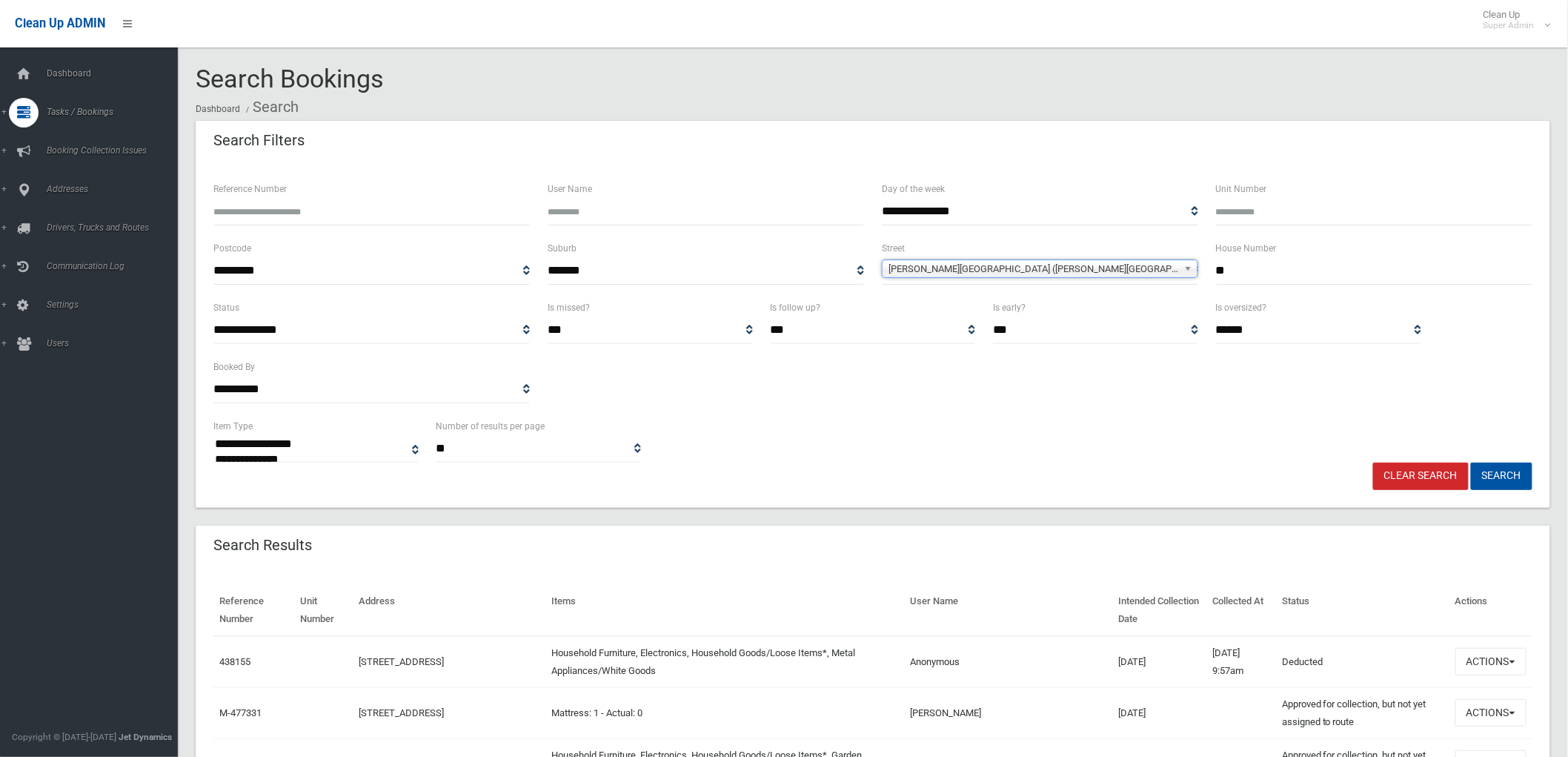
click at [1471, 462] on button "Search" at bounding box center [1502, 476] width 61 height 28
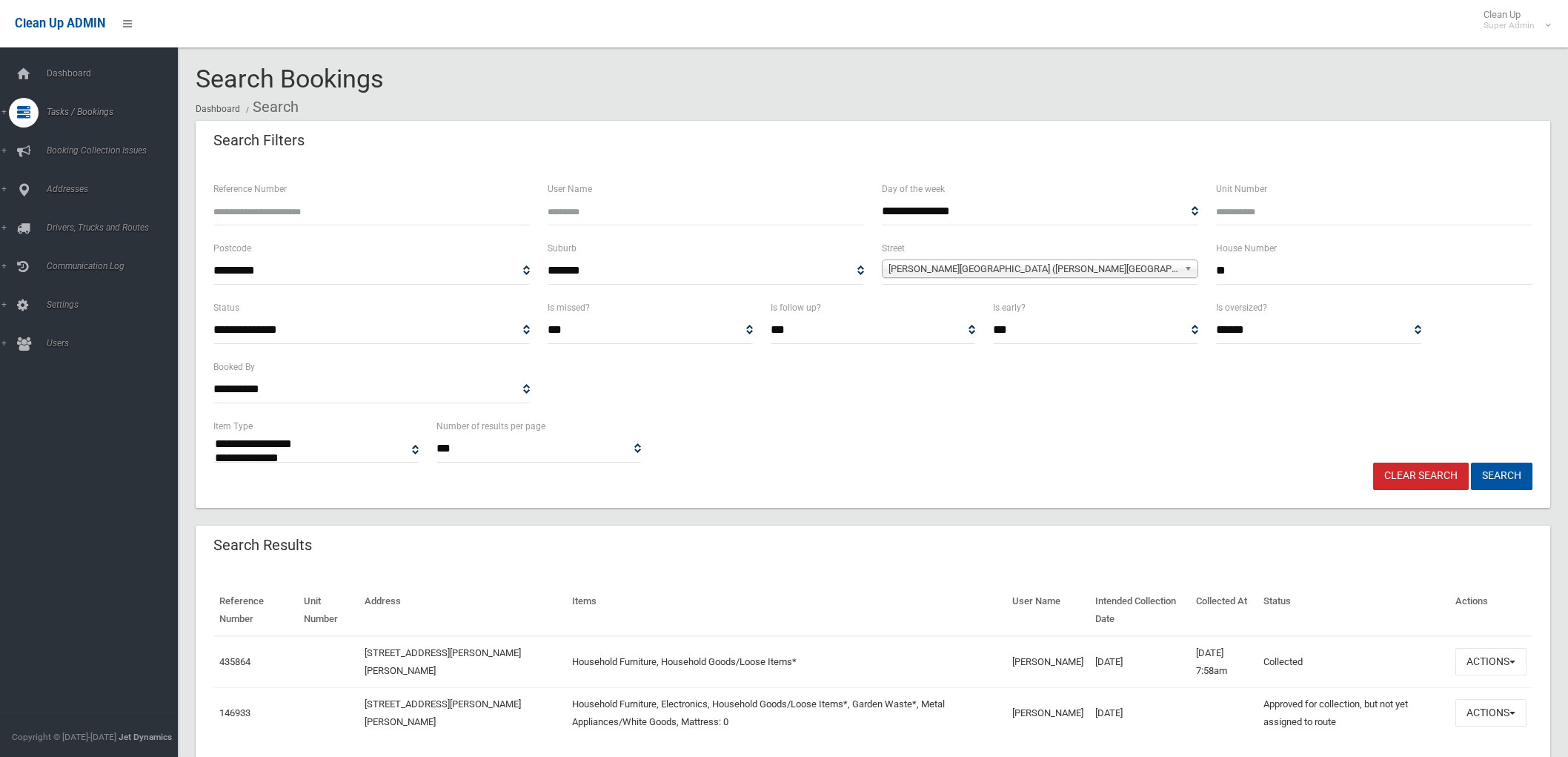
select select
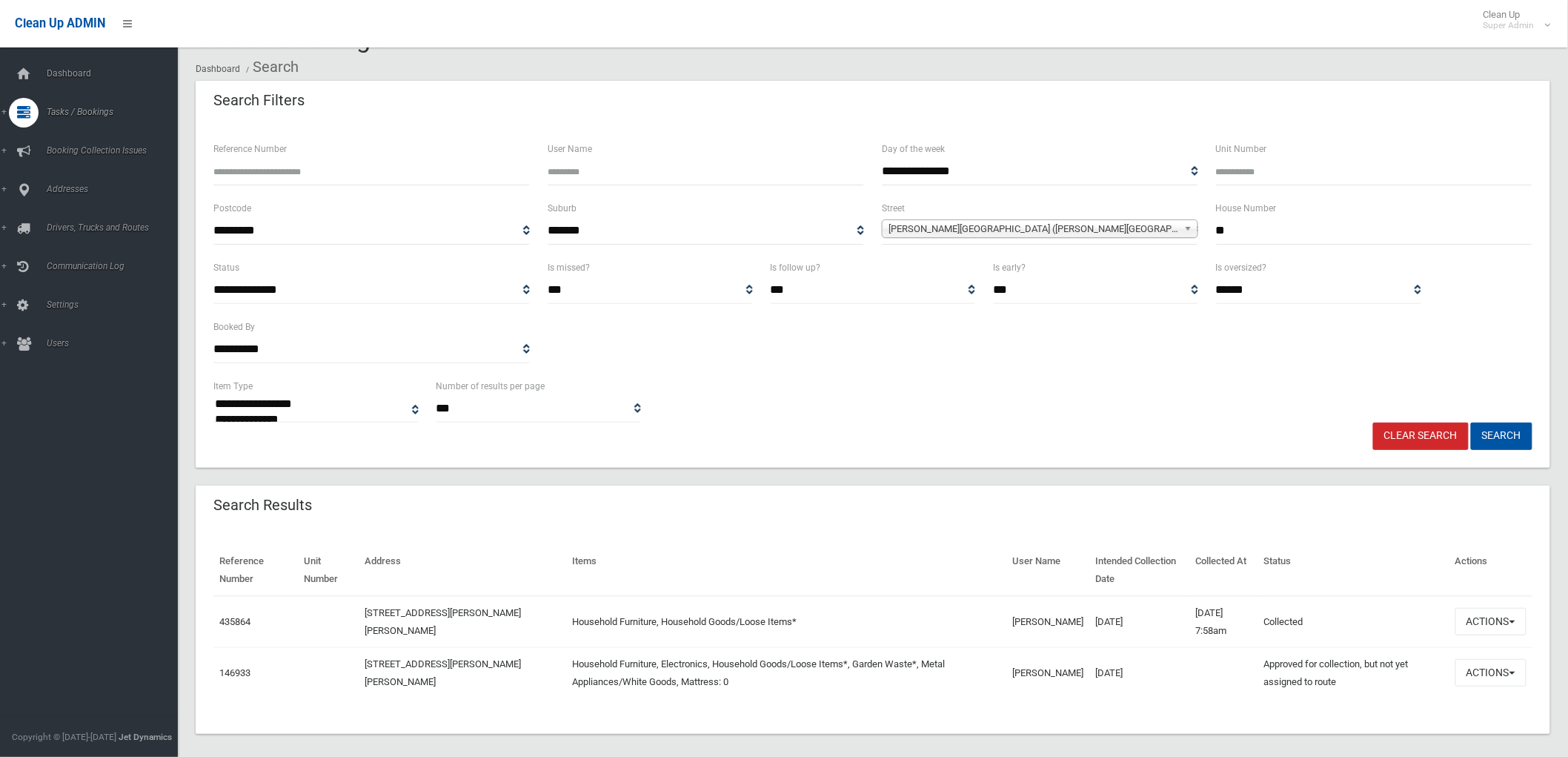
scroll to position [51, 0]
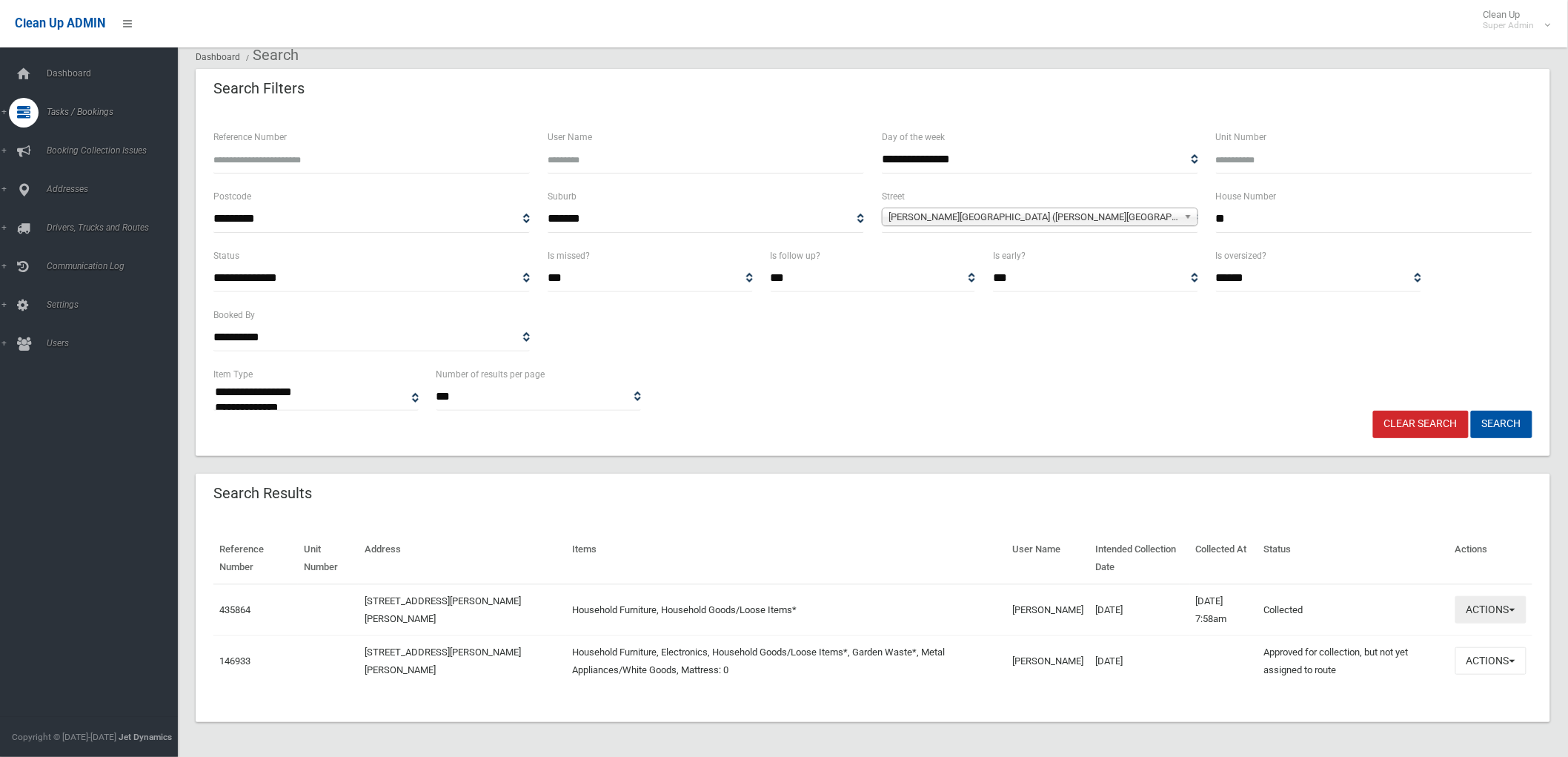
click at [1522, 608] on button "Actions" at bounding box center [1491, 610] width 71 height 28
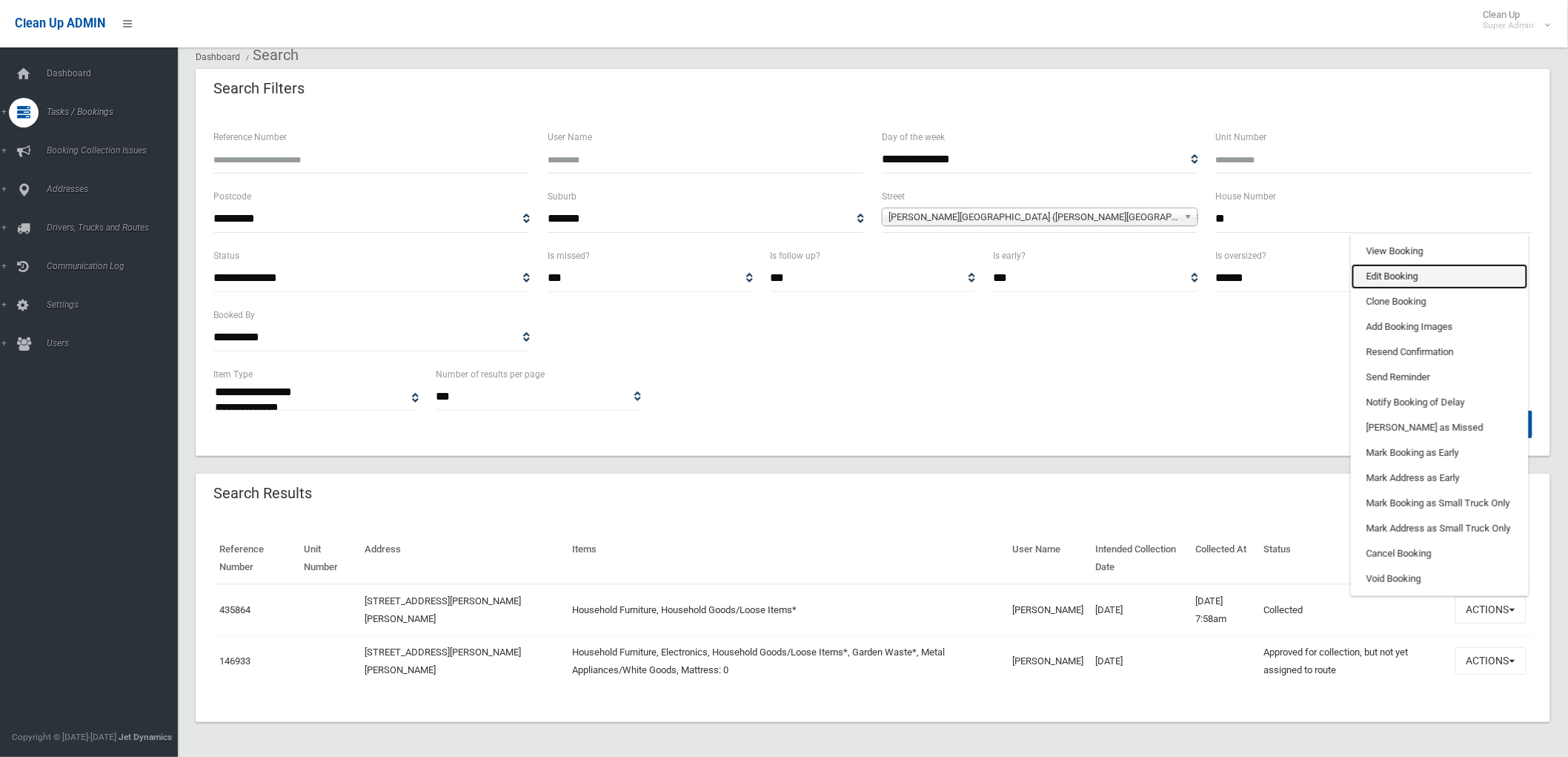
click at [1406, 270] on link "Edit Booking" at bounding box center [1440, 276] width 176 height 25
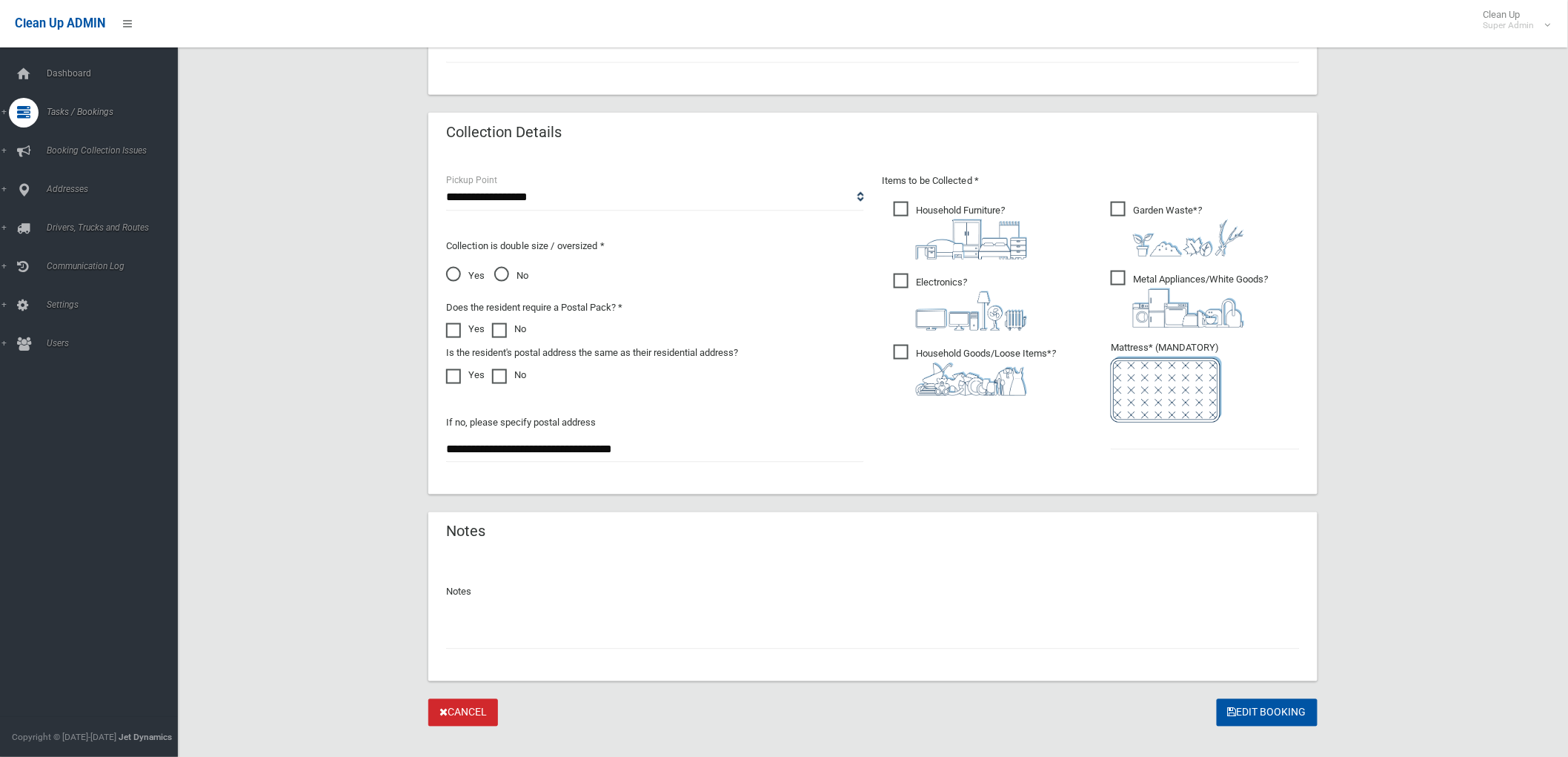
scroll to position [709, 0]
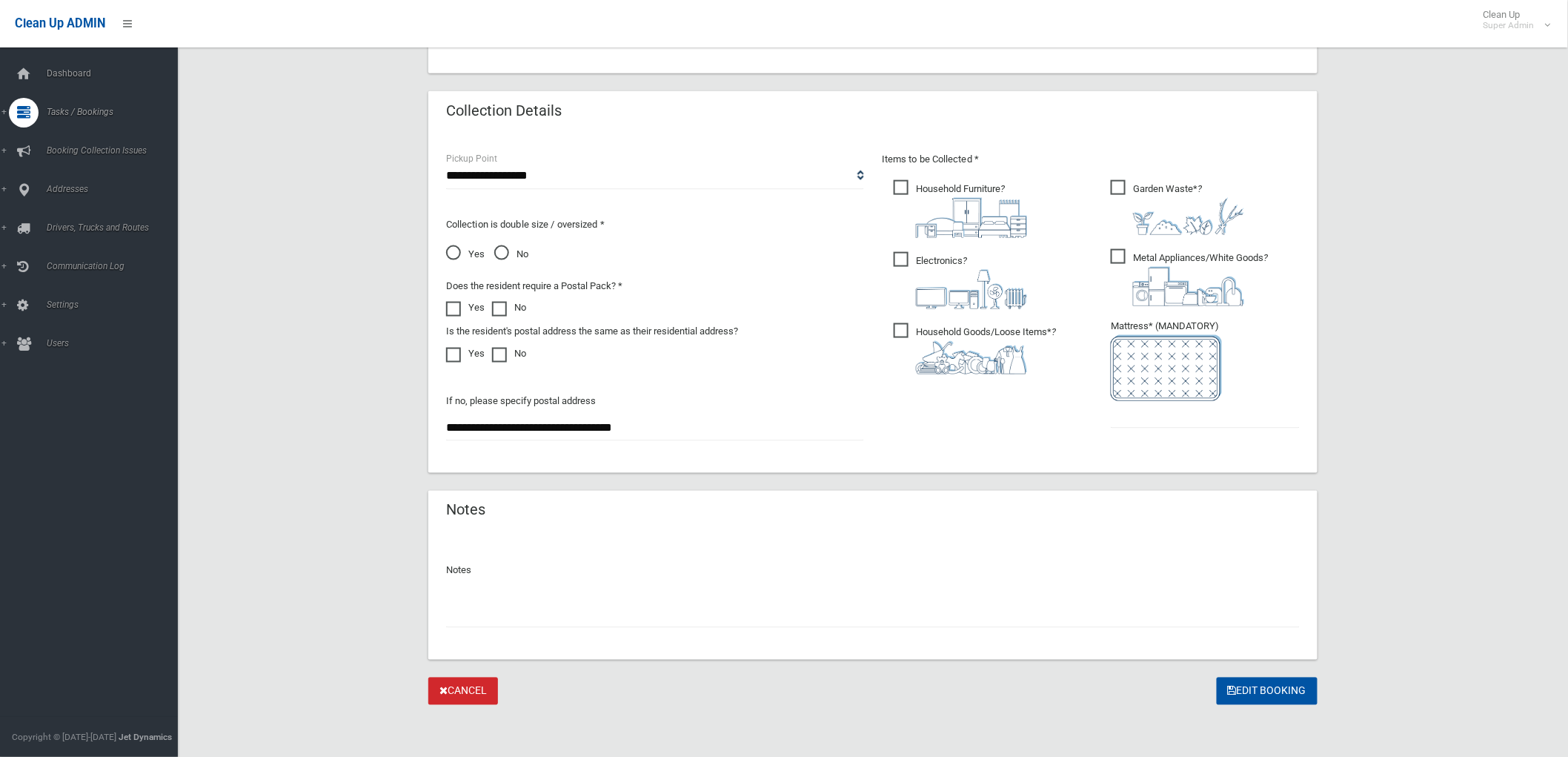
click at [716, 611] on input "text" at bounding box center [873, 615] width 854 height 28
type input "*"
type input "**********"
click at [1231, 417] on input "text" at bounding box center [1205, 415] width 189 height 28
type input "*"
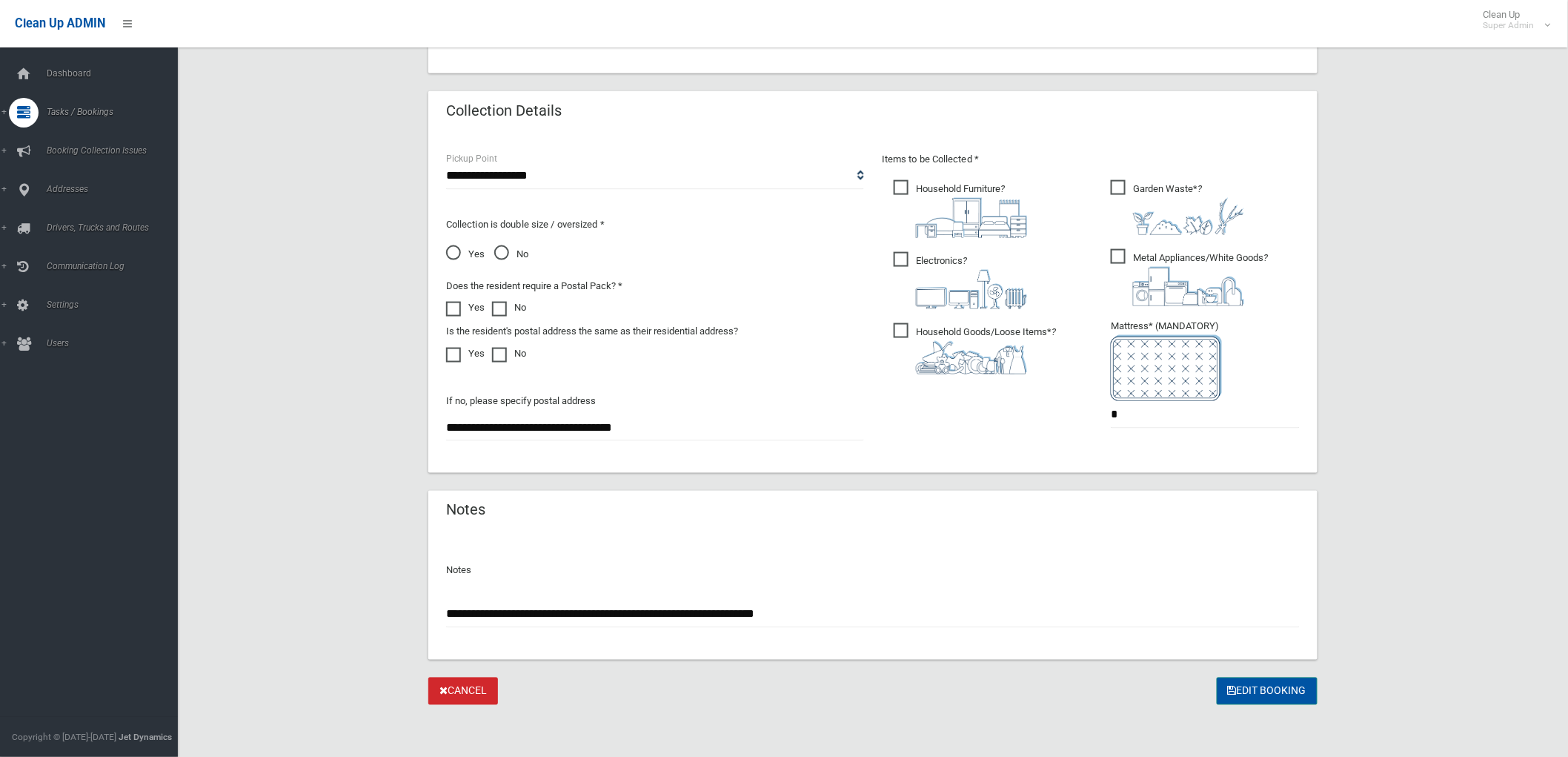
click at [1264, 681] on button "Edit Booking" at bounding box center [1267, 692] width 101 height 28
